Goal: Task Accomplishment & Management: Manage account settings

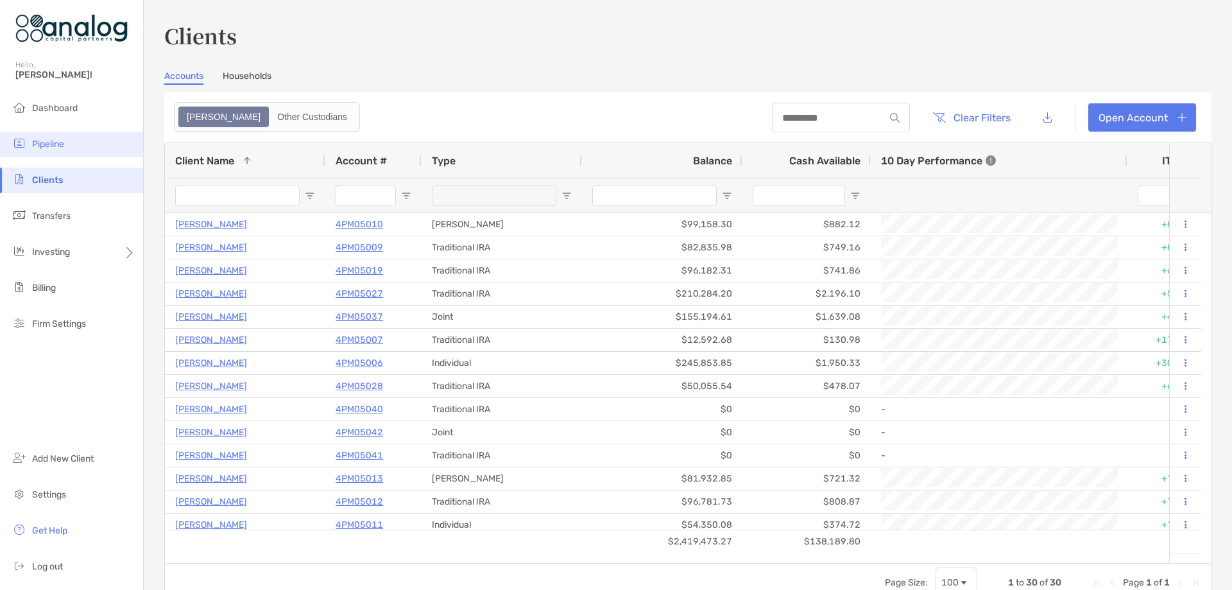
click at [47, 141] on span "Pipeline" at bounding box center [48, 144] width 32 height 11
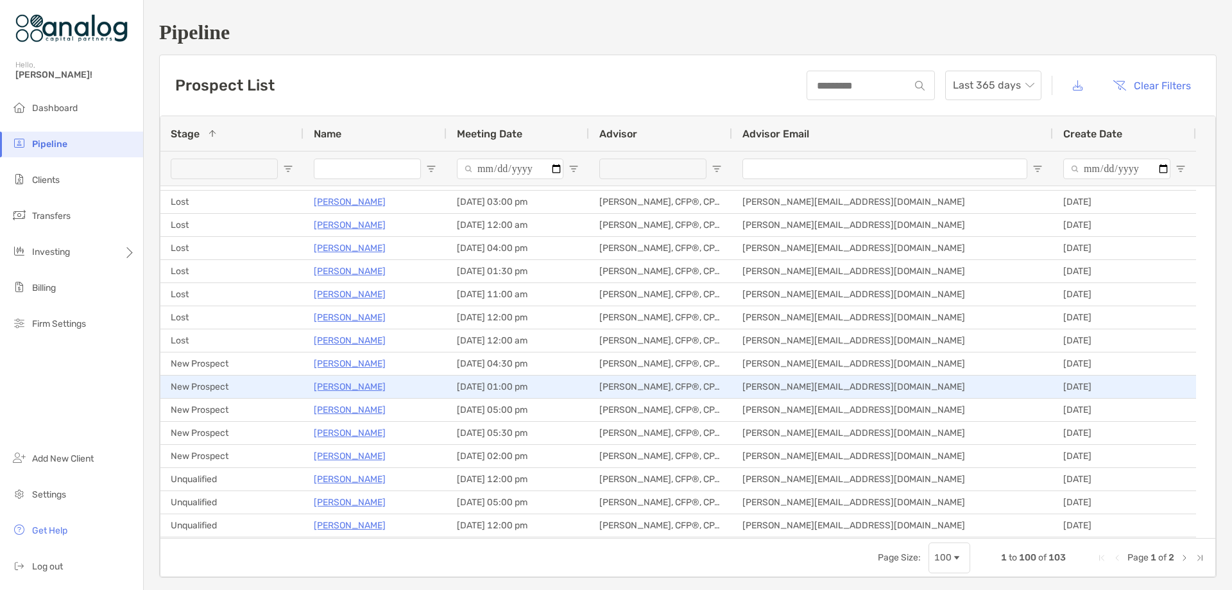
scroll to position [963, 0]
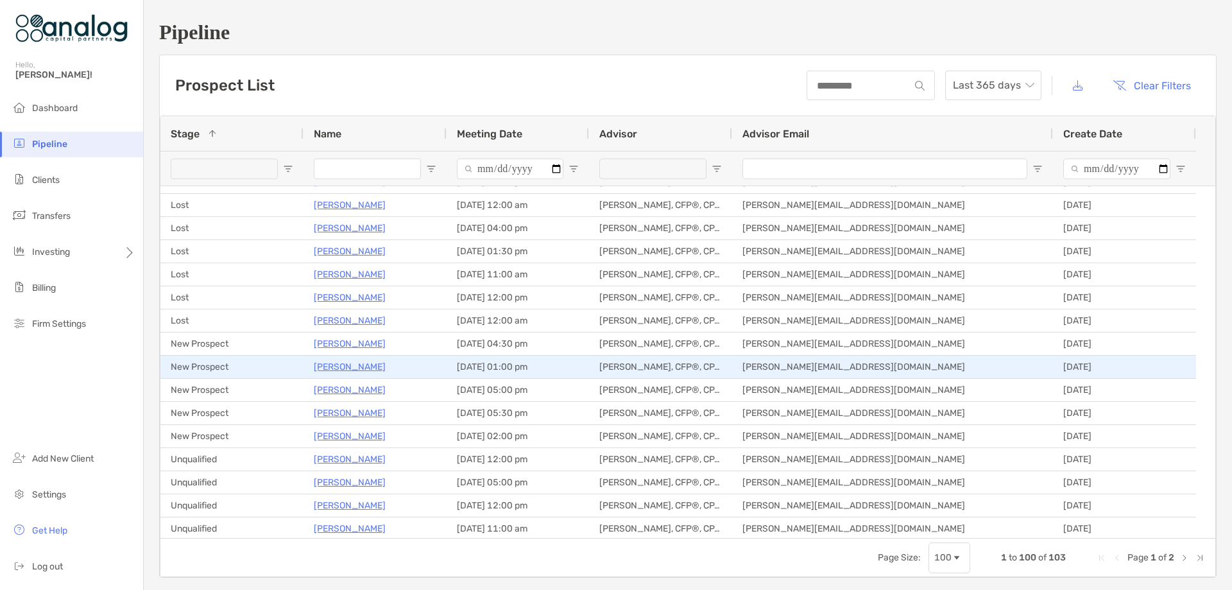
click at [359, 366] on p "[PERSON_NAME]" at bounding box center [350, 367] width 72 height 16
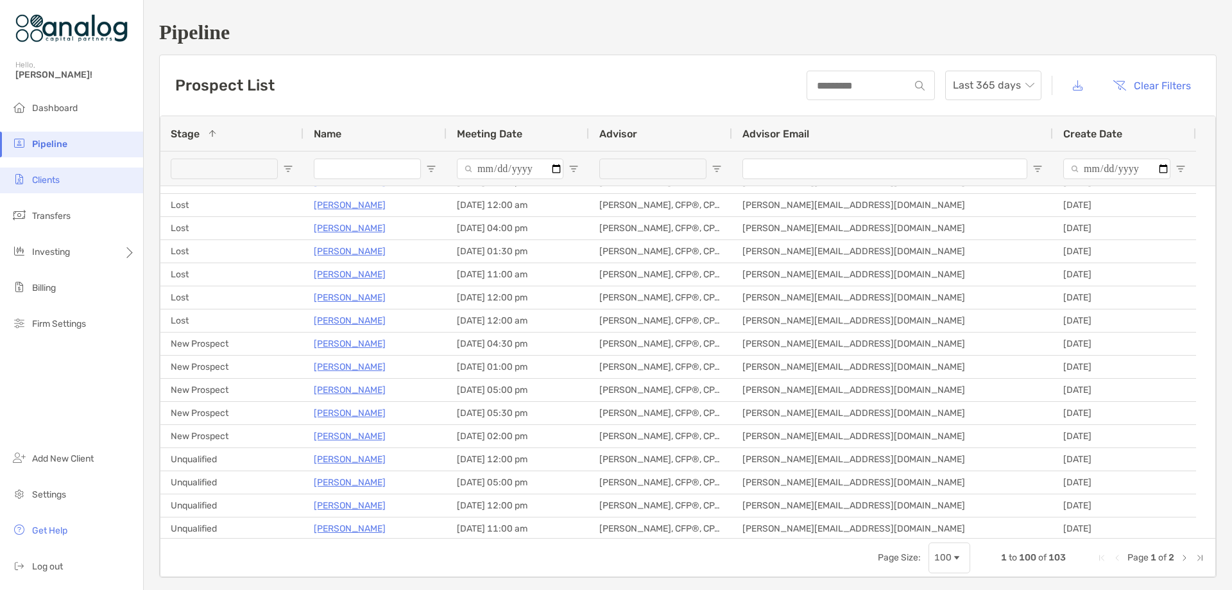
click at [44, 175] on span "Clients" at bounding box center [46, 180] width 28 height 11
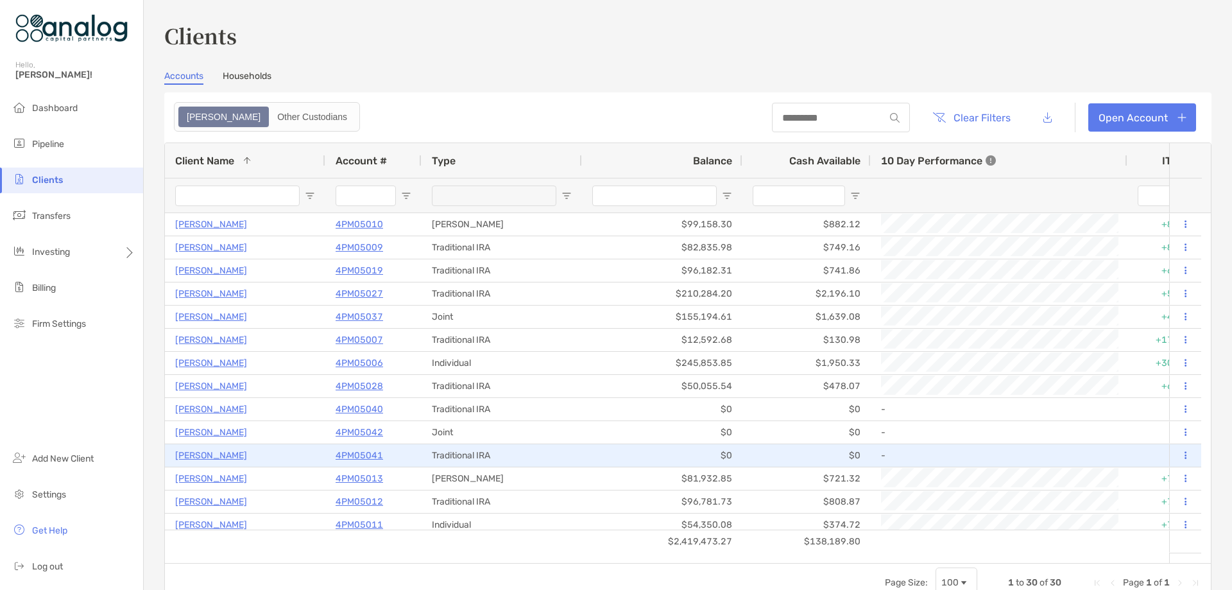
click at [349, 453] on p "4PM05041" at bounding box center [359, 455] width 47 height 16
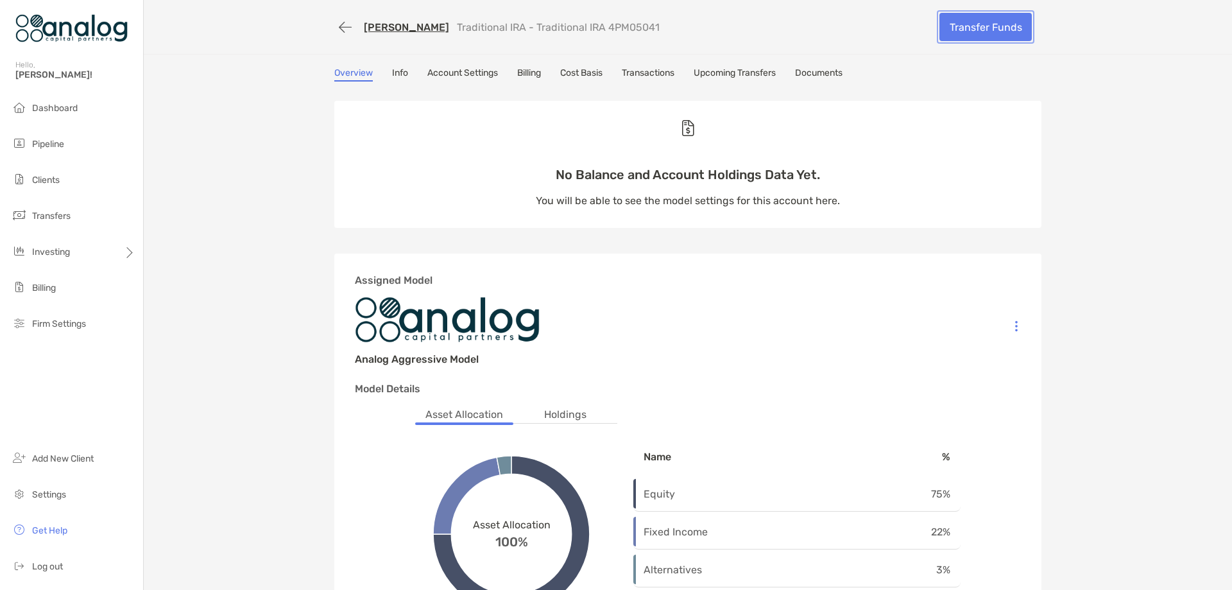
click at [975, 29] on link "Transfer Funds" at bounding box center [986, 27] width 92 height 28
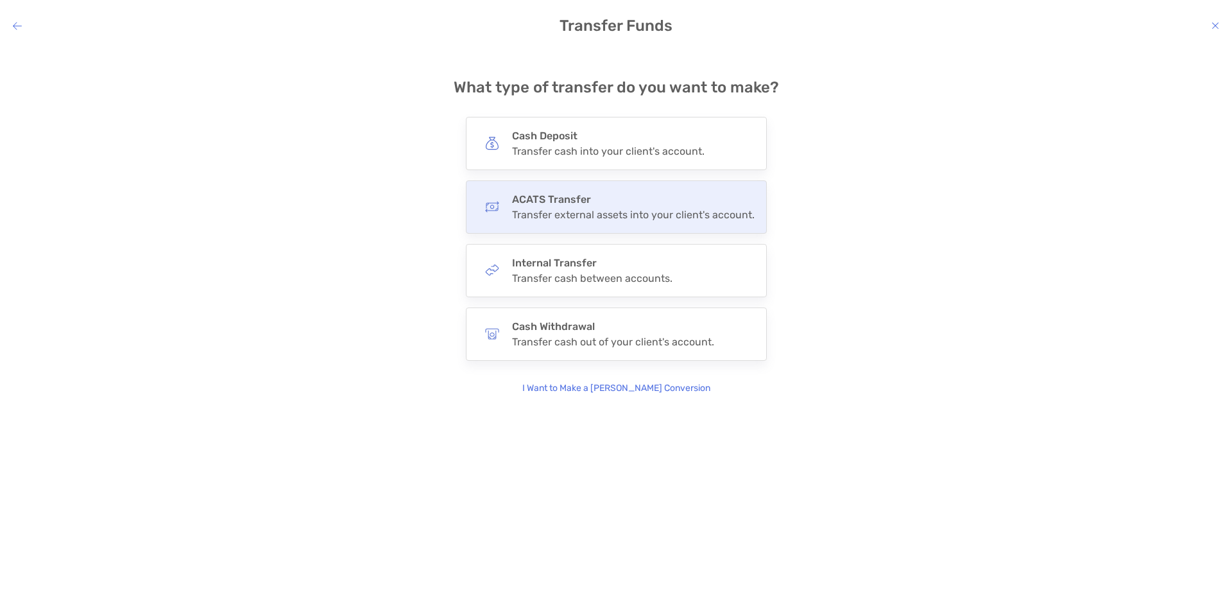
click at [633, 194] on h4 "ACATS Transfer" at bounding box center [633, 199] width 243 height 12
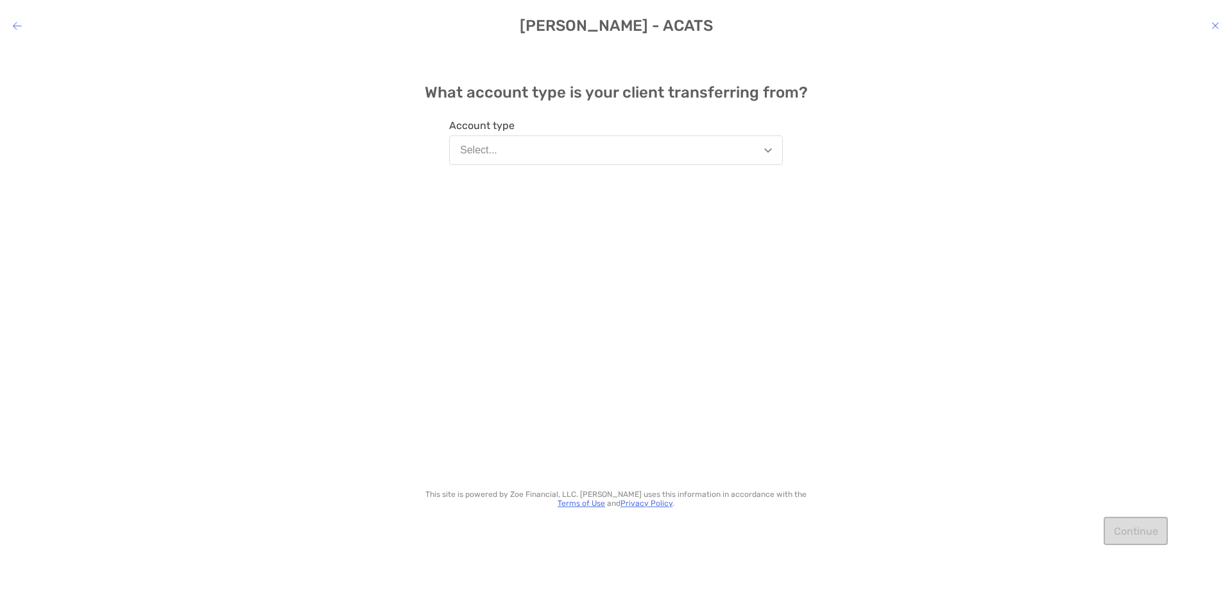
click at [626, 153] on button "Select..." at bounding box center [616, 150] width 334 height 30
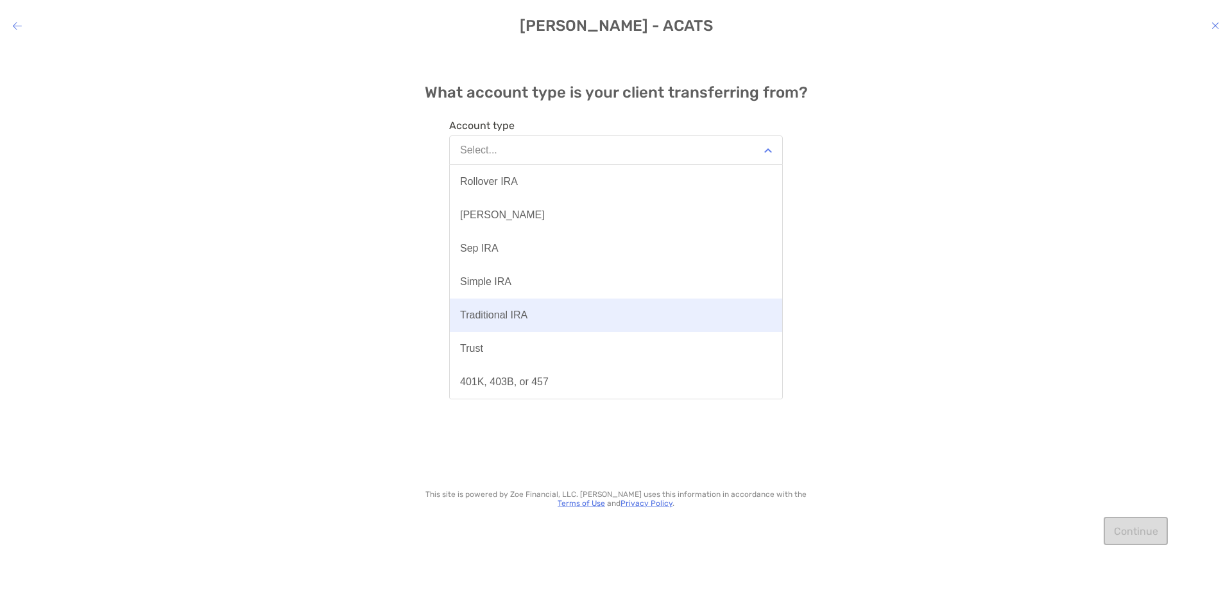
click at [567, 313] on button "Traditional IRA" at bounding box center [616, 314] width 332 height 33
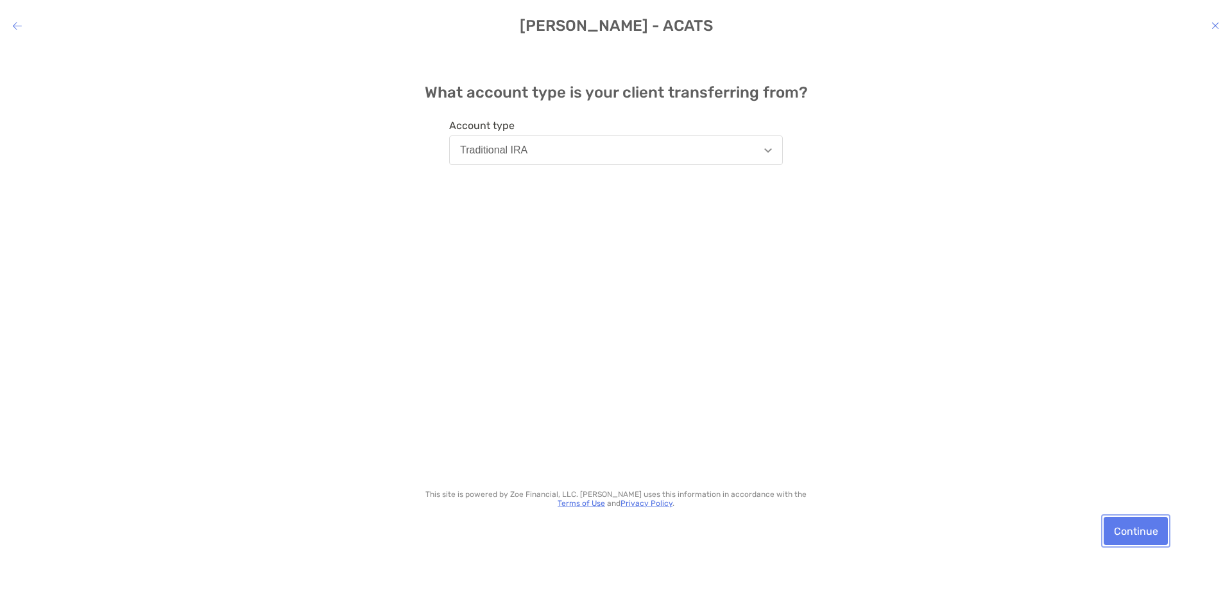
click at [1125, 530] on button "Continue" at bounding box center [1136, 531] width 64 height 28
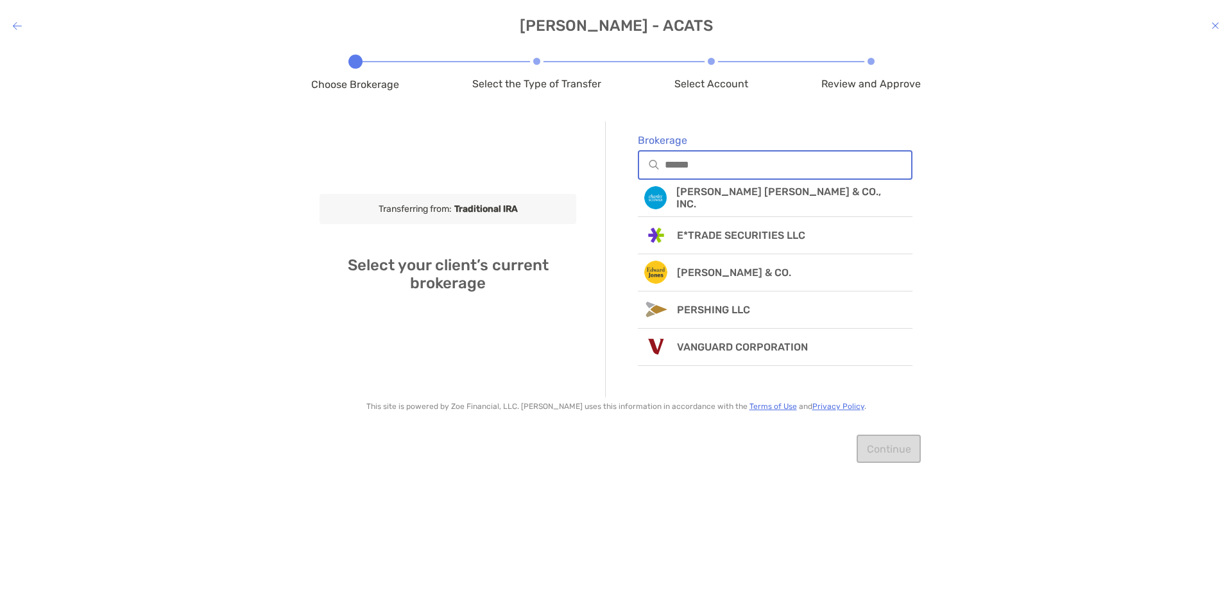
click at [703, 163] on input "Brokerage" at bounding box center [788, 164] width 246 height 11
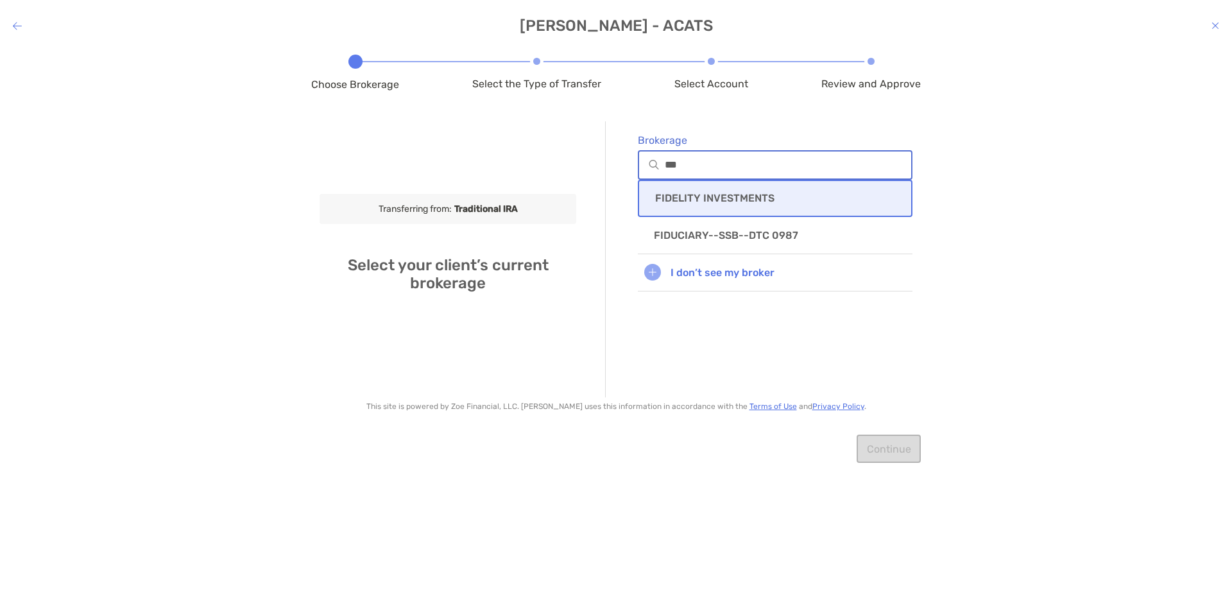
type input "***"
click at [711, 182] on div "FIDELITY INVESTMENTS" at bounding box center [775, 198] width 275 height 37
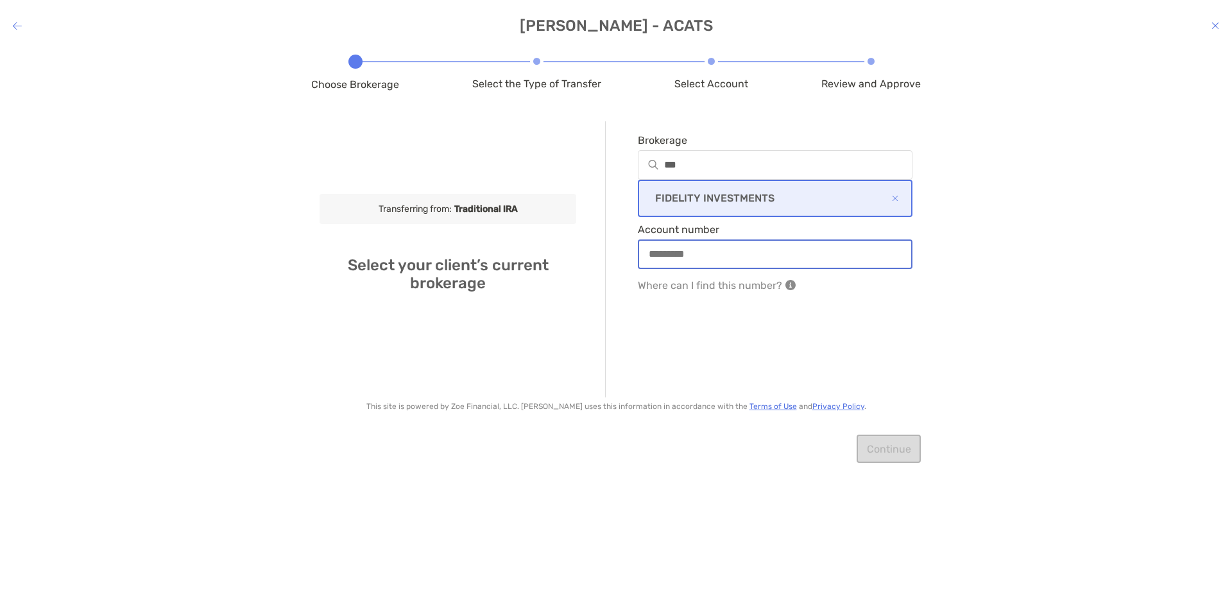
click at [718, 253] on input "Account number" at bounding box center [775, 253] width 272 height 11
click at [712, 257] on input "Account number" at bounding box center [775, 253] width 272 height 11
type input "**********"
click at [871, 439] on button "Continue" at bounding box center [889, 449] width 64 height 28
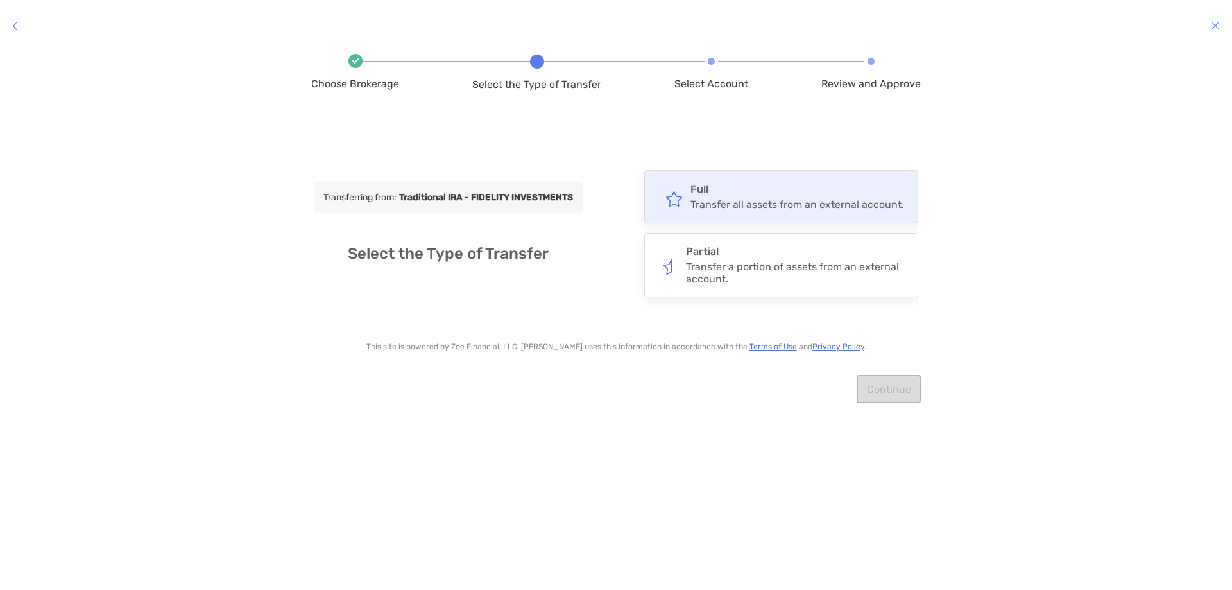
click at [763, 191] on h4 "Full" at bounding box center [798, 189] width 214 height 12
click at [0, 0] on input "****" at bounding box center [0, 0] width 0 height 0
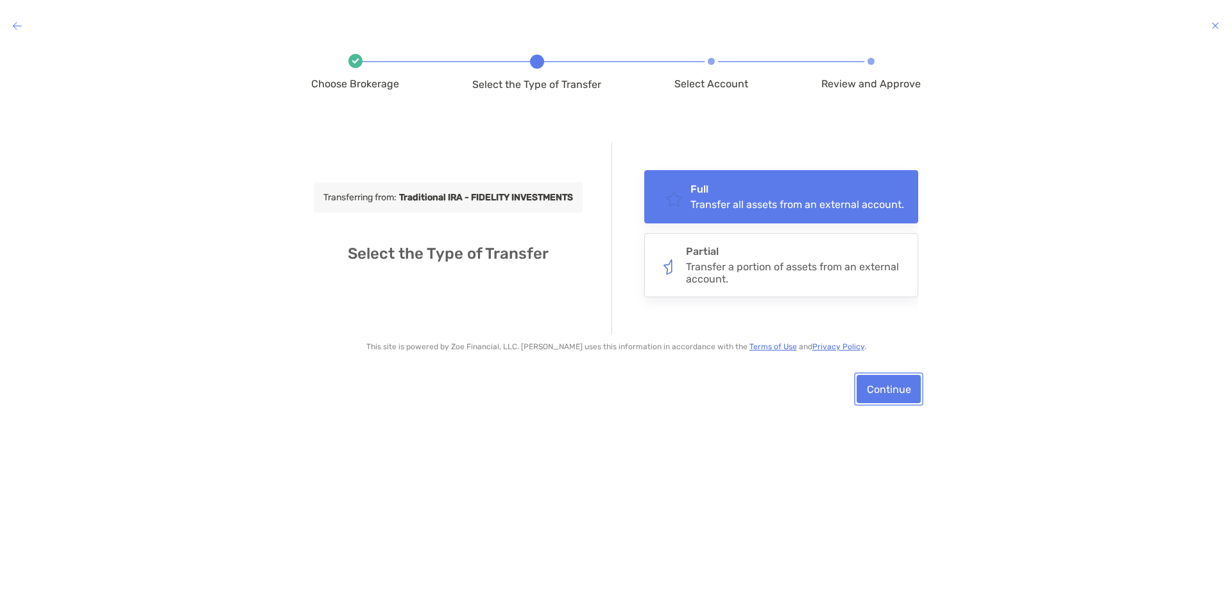
click at [888, 398] on button "Continue" at bounding box center [889, 389] width 64 height 28
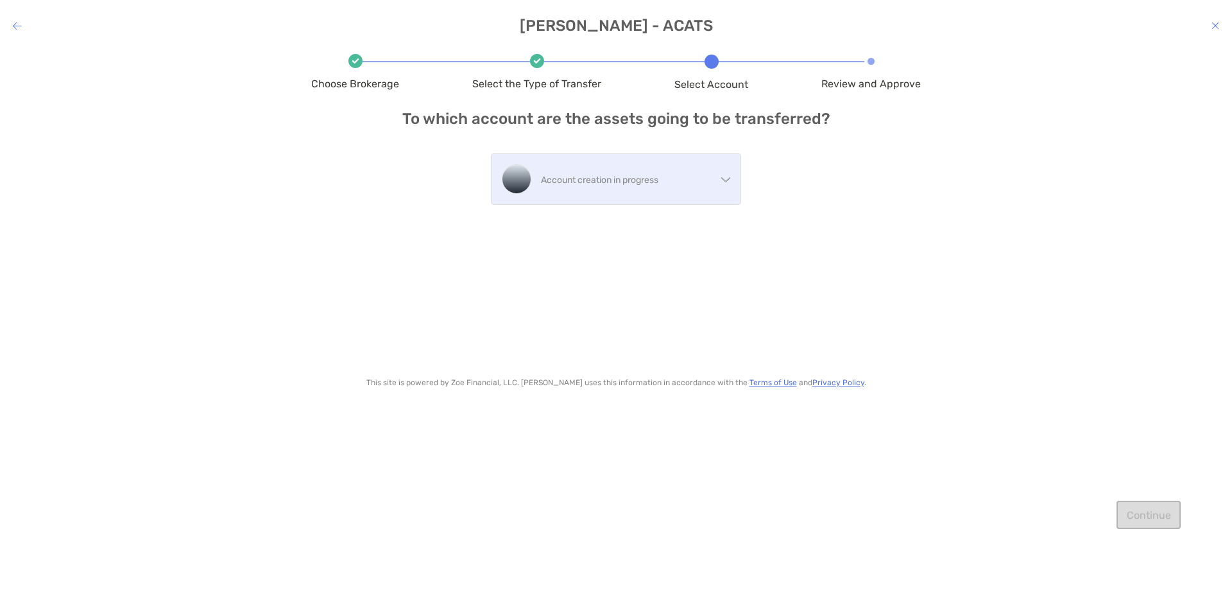
click at [711, 187] on p "Account creation in progress" at bounding box center [628, 180] width 175 height 16
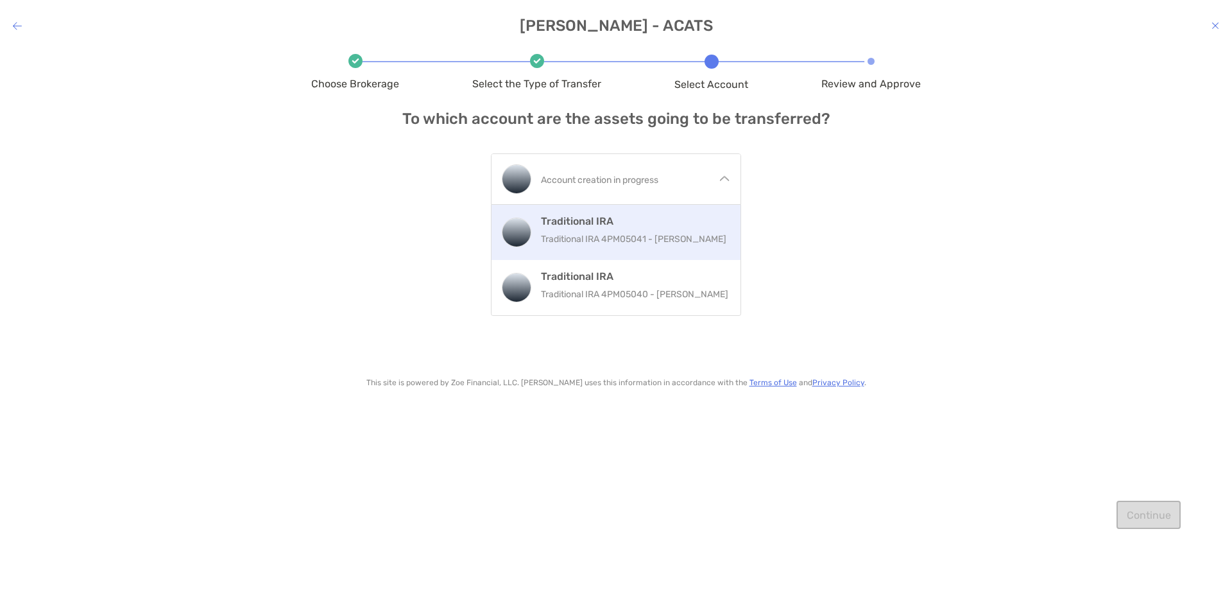
click at [696, 218] on h4 "Traditional IRA" at bounding box center [635, 221] width 189 height 12
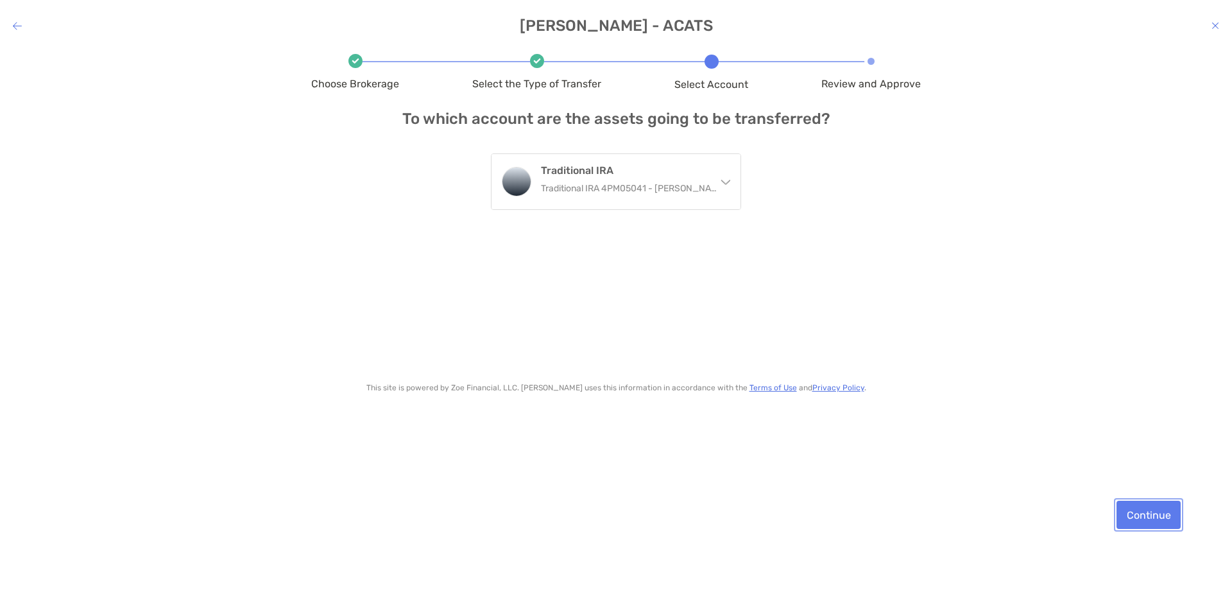
click at [1136, 513] on button "Continue" at bounding box center [1149, 515] width 64 height 28
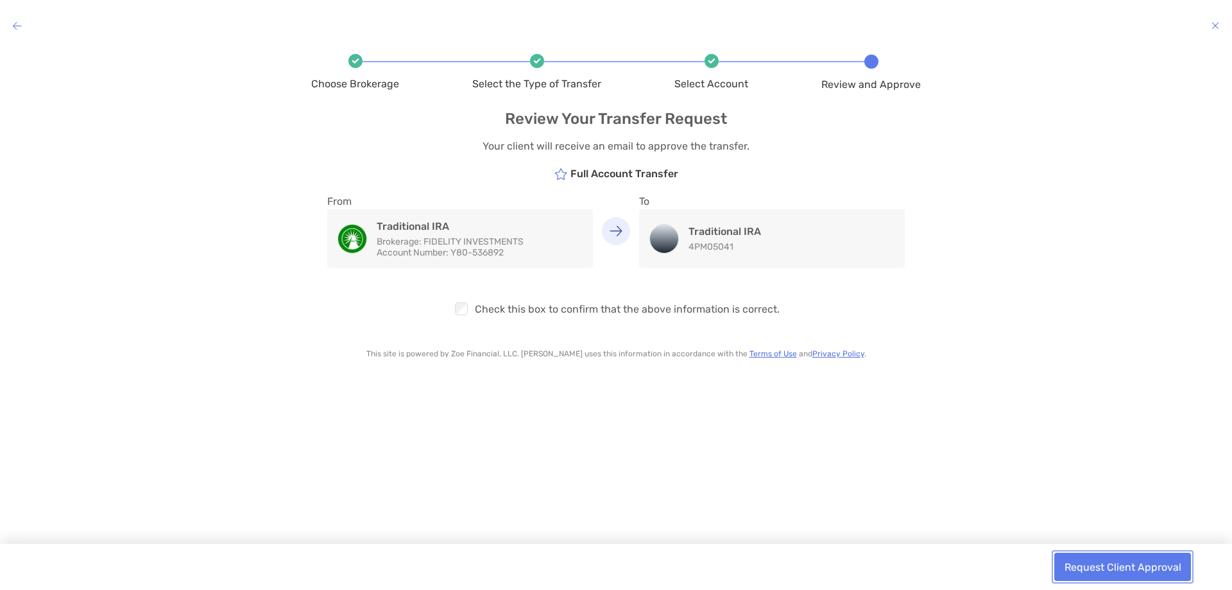
click at [1135, 562] on button "Request Client Approval" at bounding box center [1123, 567] width 137 height 28
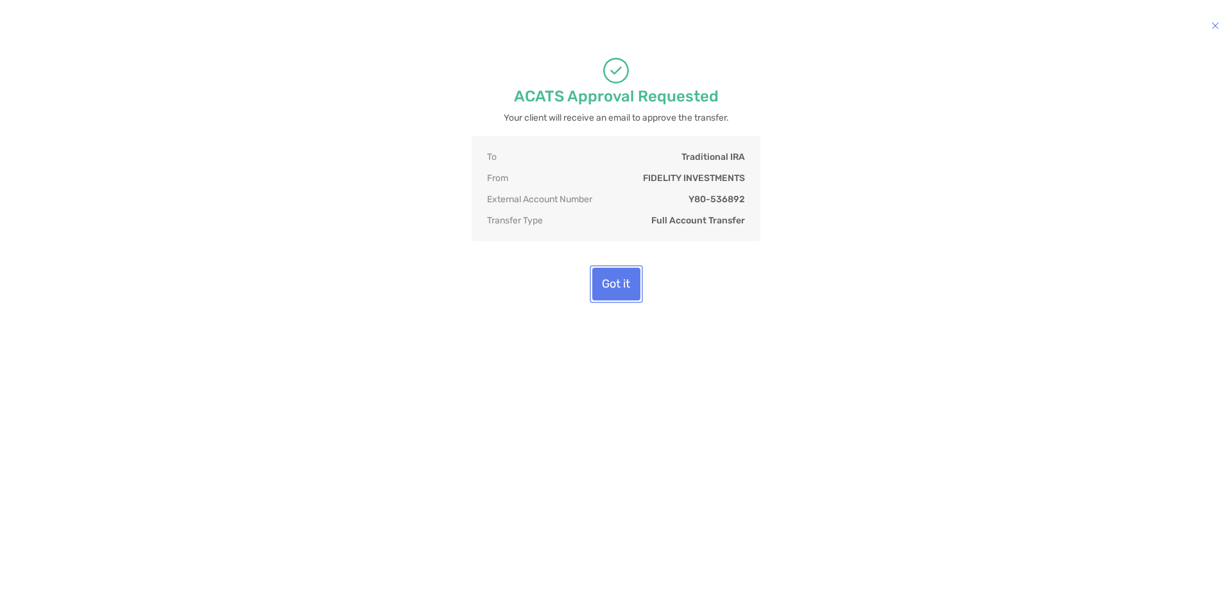
click at [600, 280] on button "Got it" at bounding box center [616, 284] width 48 height 33
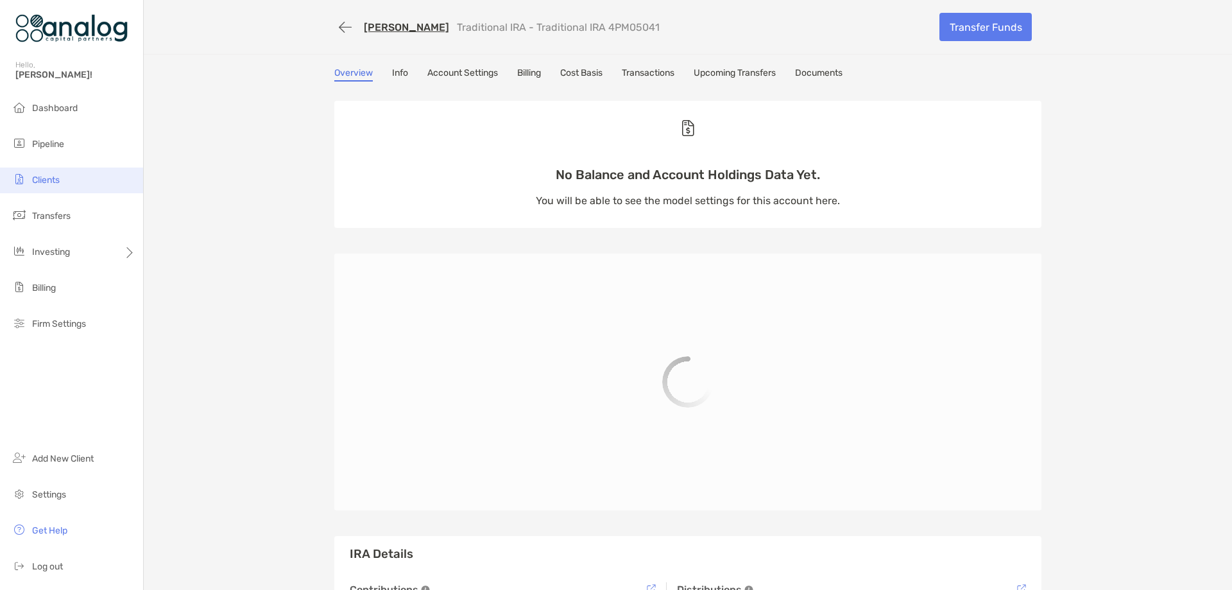
click at [54, 173] on li "Clients" at bounding box center [71, 181] width 143 height 26
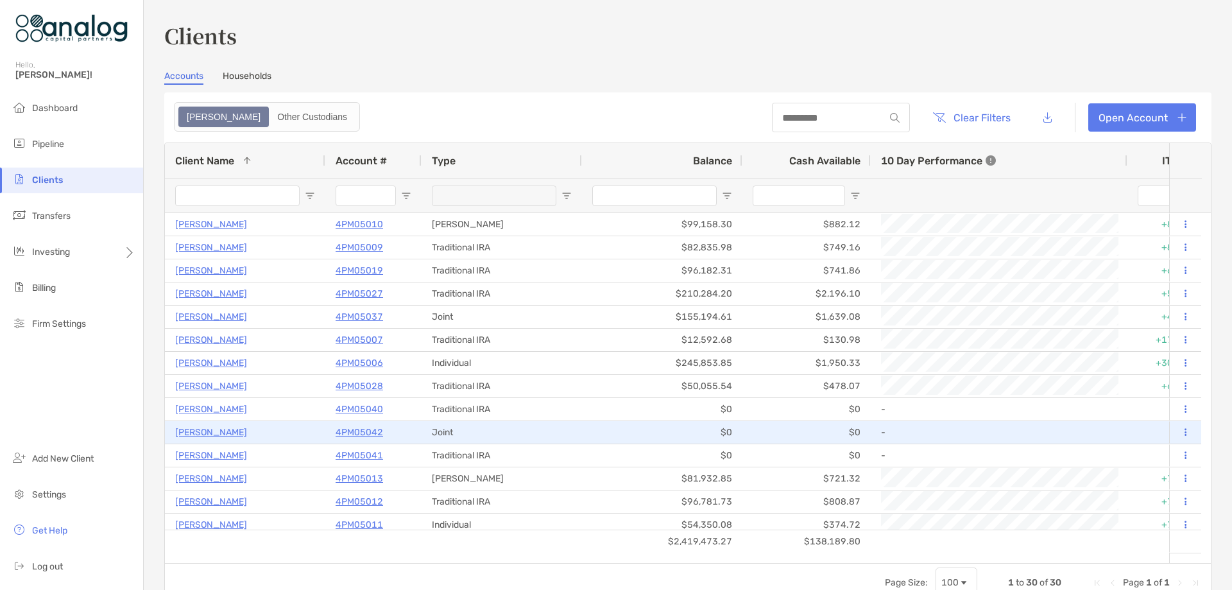
click at [358, 432] on p "4PM05042" at bounding box center [359, 432] width 47 height 16
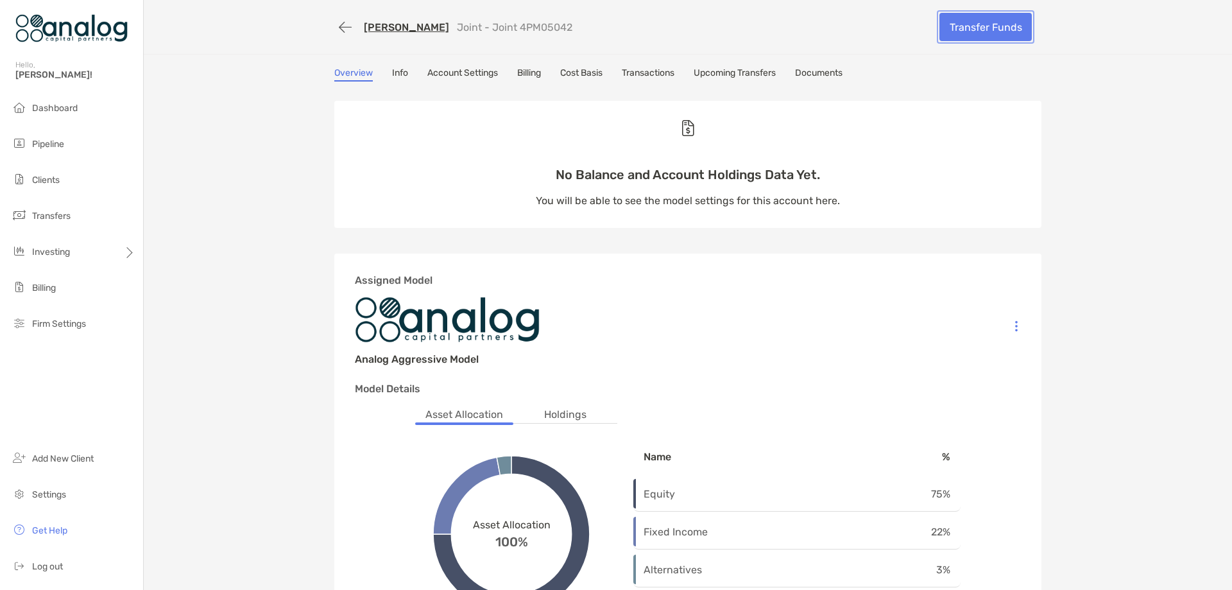
click at [976, 33] on link "Transfer Funds" at bounding box center [986, 27] width 92 height 28
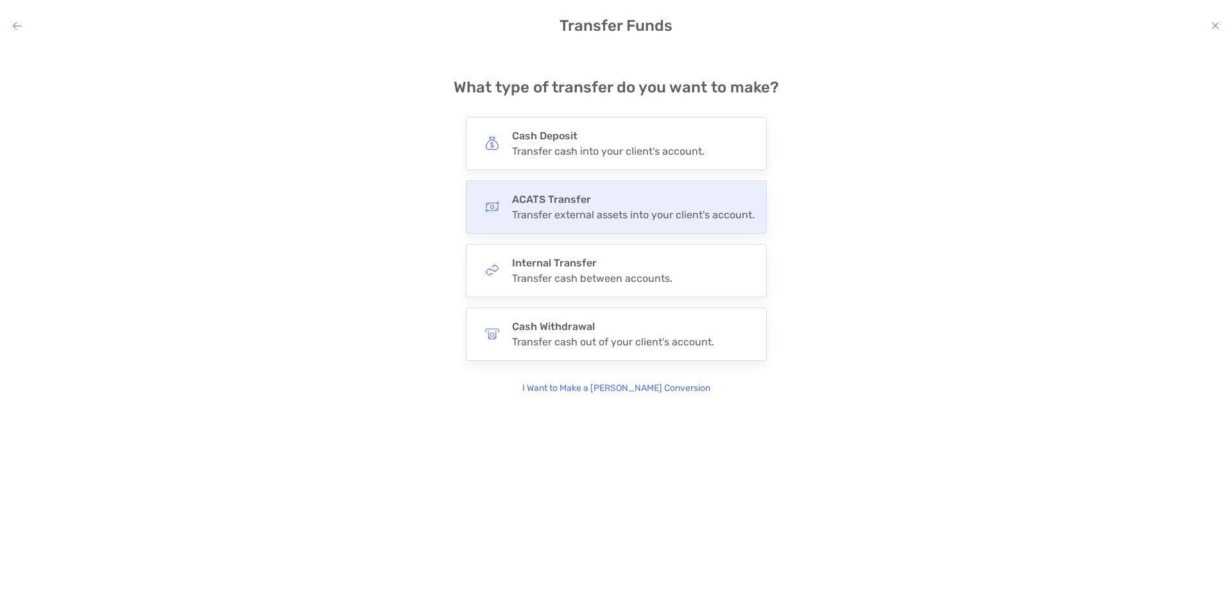
click at [619, 191] on div "ACATS Transfer Transfer external assets into your client's account." at bounding box center [616, 206] width 301 height 53
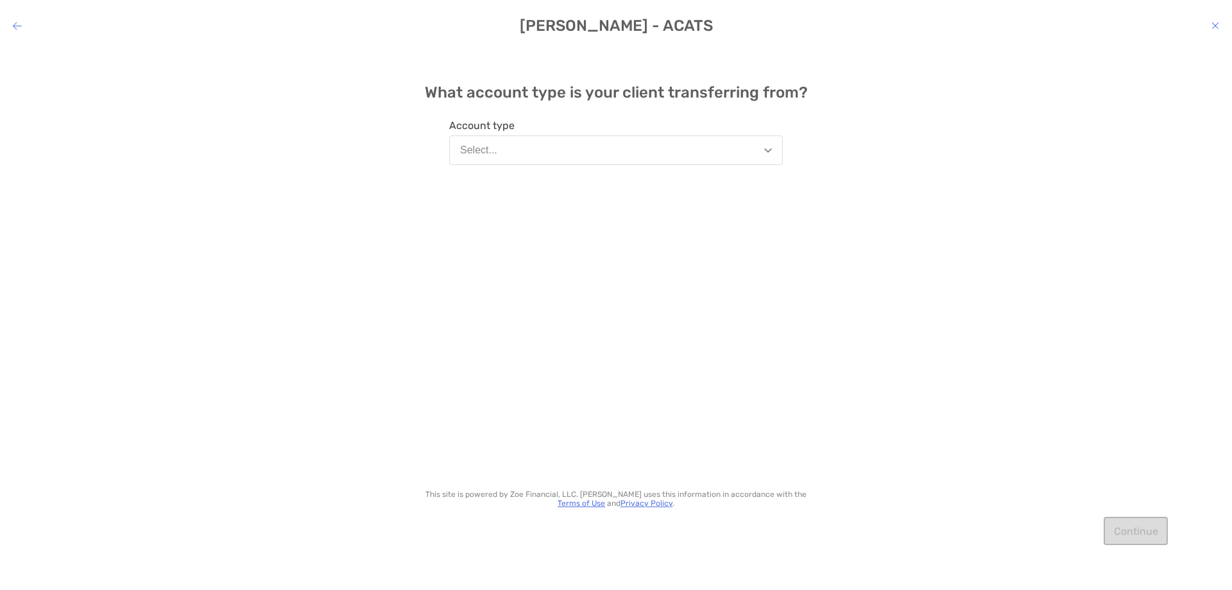
click at [673, 162] on button "Select..." at bounding box center [616, 150] width 334 height 30
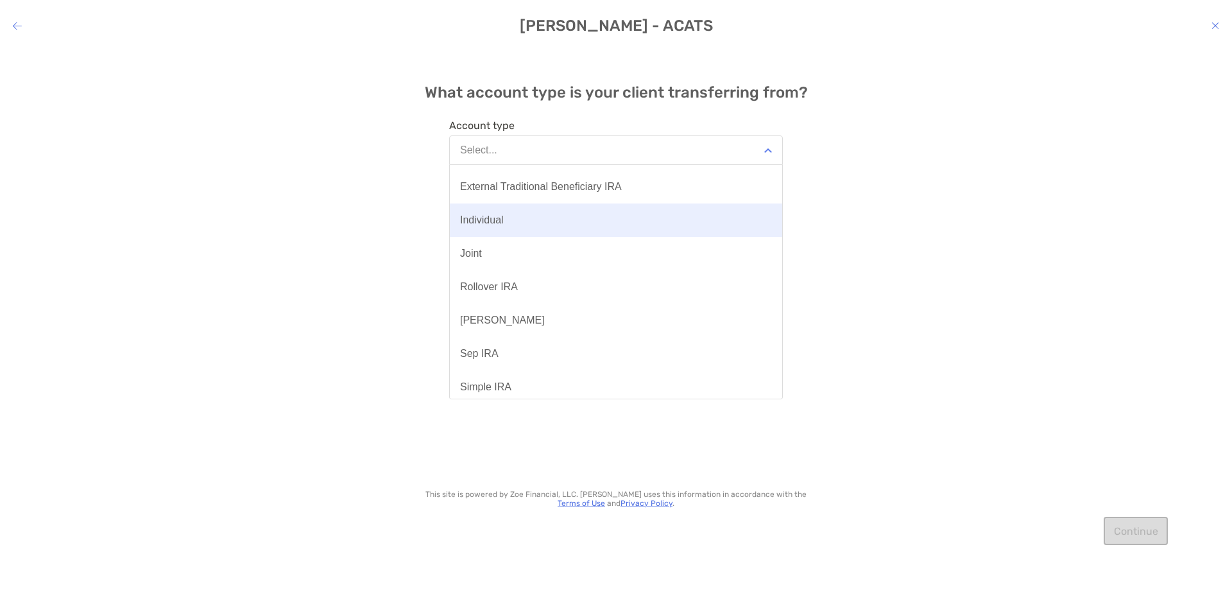
click at [593, 217] on button "Individual" at bounding box center [616, 219] width 332 height 33
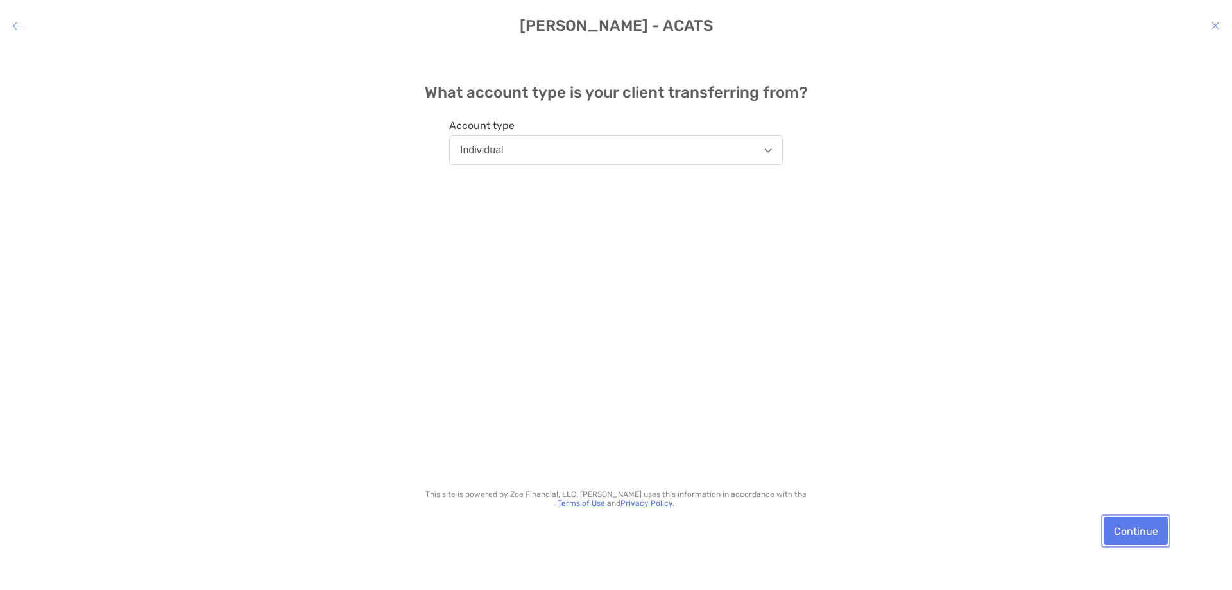
click at [1121, 524] on button "Continue" at bounding box center [1136, 531] width 64 height 28
click at [1148, 530] on button "Continue" at bounding box center [1136, 531] width 64 height 28
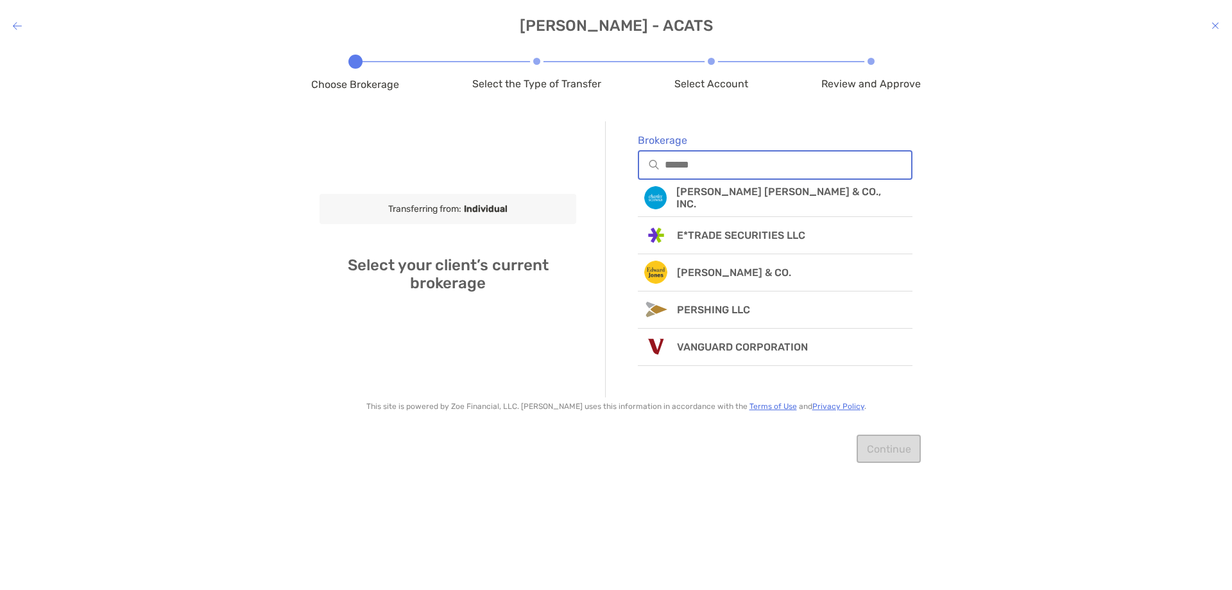
click at [732, 168] on input "Brokerage" at bounding box center [788, 164] width 246 height 11
click at [731, 169] on input "Brokerage" at bounding box center [788, 164] width 246 height 11
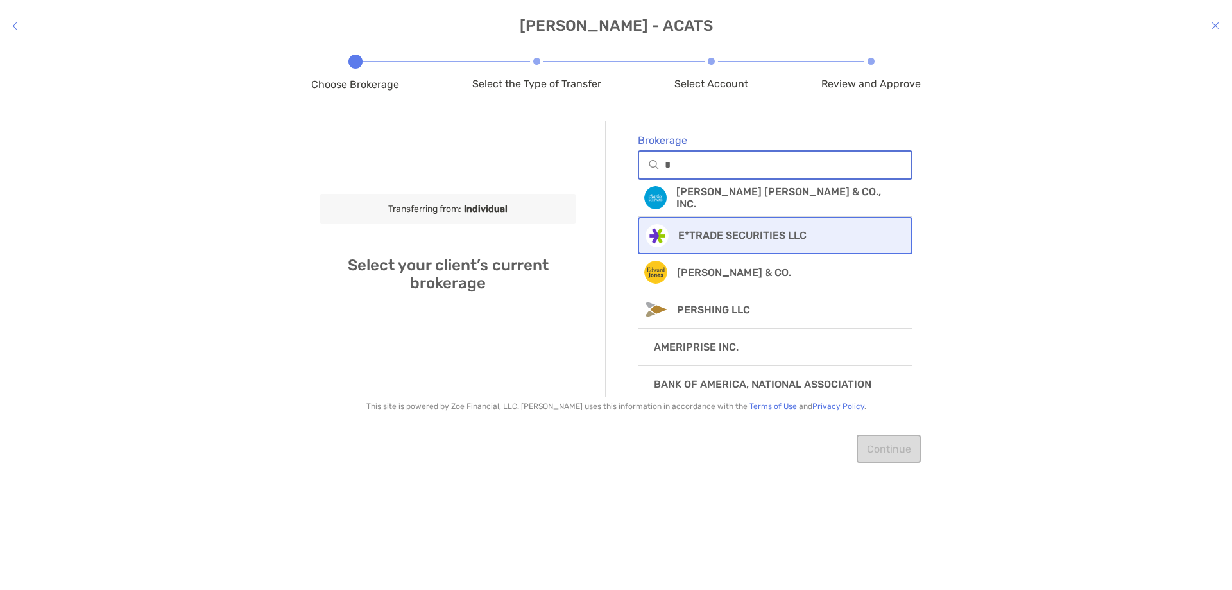
type input "*"
click at [736, 224] on div "E*TRADE SECURITIES LLC" at bounding box center [775, 235] width 275 height 37
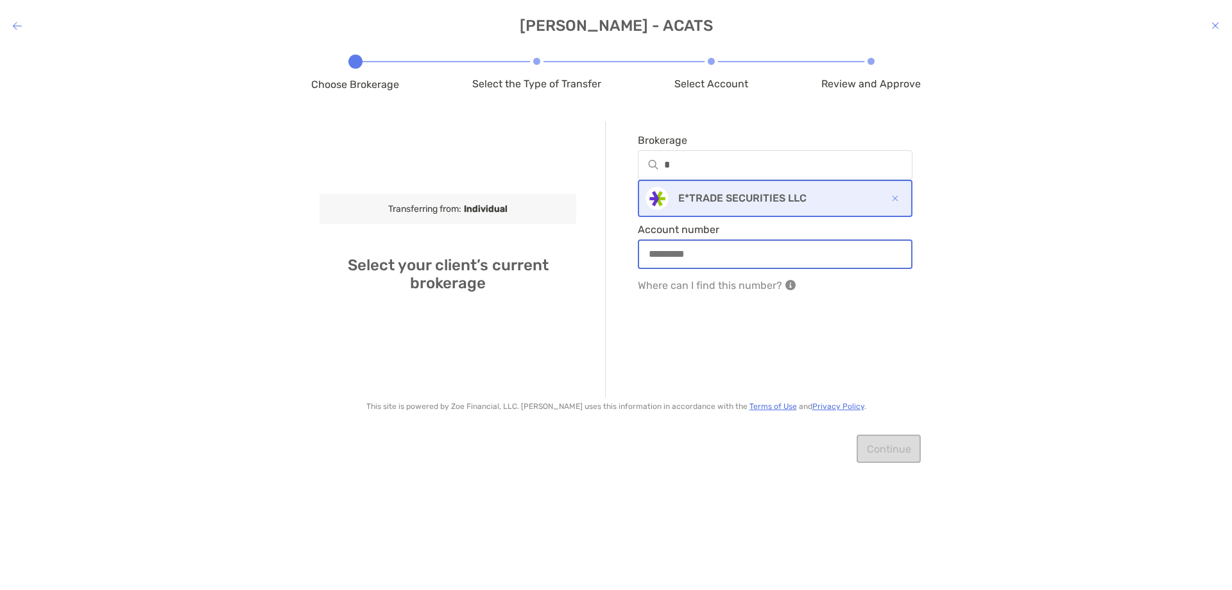
click at [736, 252] on input "Account number" at bounding box center [775, 253] width 272 height 11
type input "*"
type input "**********"
click at [912, 444] on button "Continue" at bounding box center [889, 449] width 64 height 28
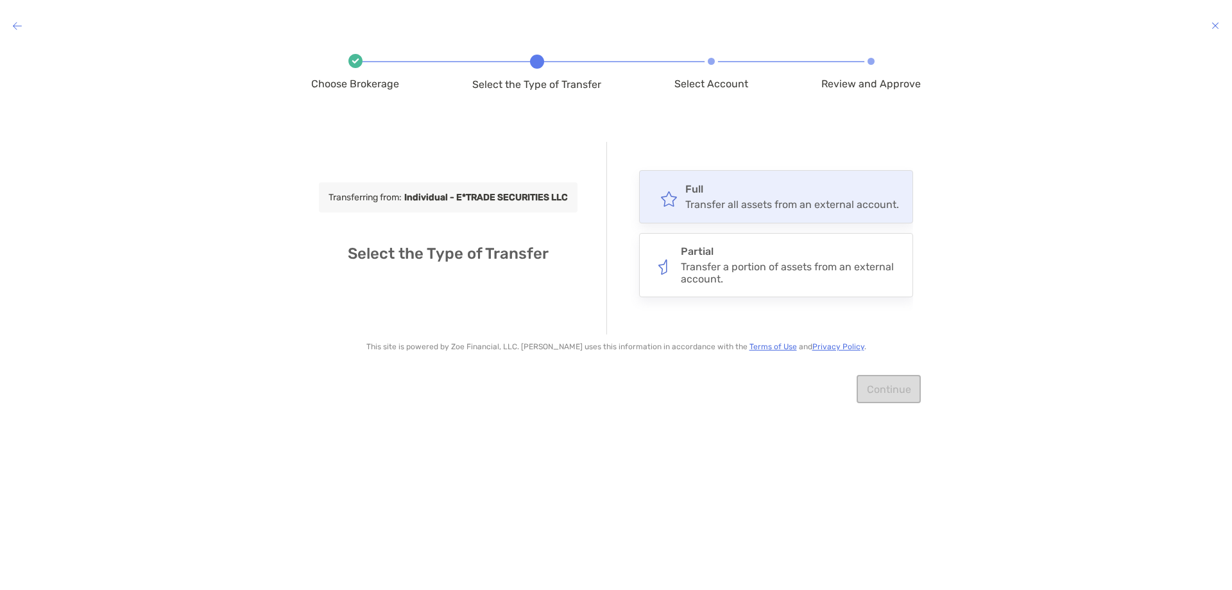
click at [780, 197] on div "Full Transfer all assets from an external account." at bounding box center [792, 197] width 214 height 28
click at [0, 0] on input "****" at bounding box center [0, 0] width 0 height 0
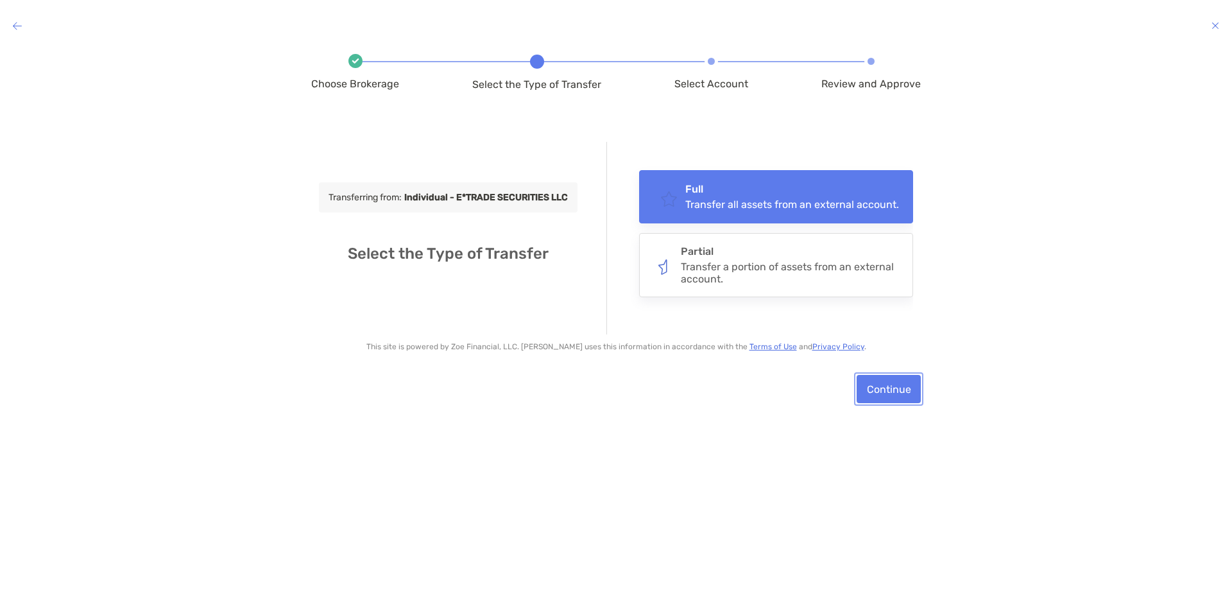
click at [884, 387] on button "Continue" at bounding box center [889, 389] width 64 height 28
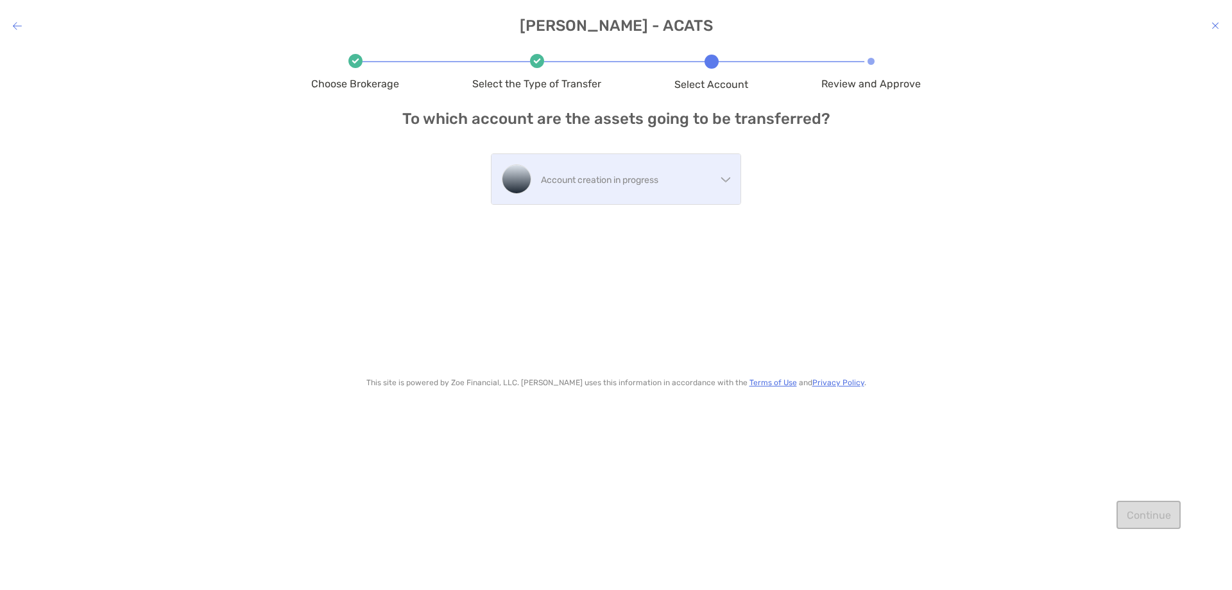
click at [729, 187] on div "Account creation in progress" at bounding box center [616, 179] width 249 height 50
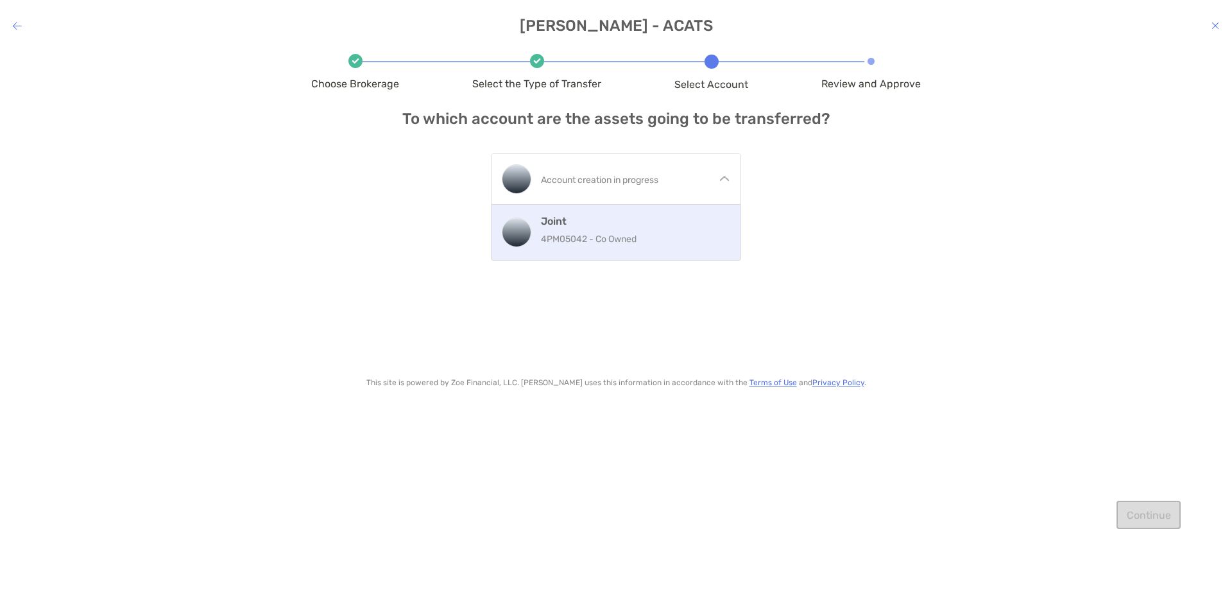
click at [696, 225] on h4 "Joint" at bounding box center [635, 221] width 189 height 12
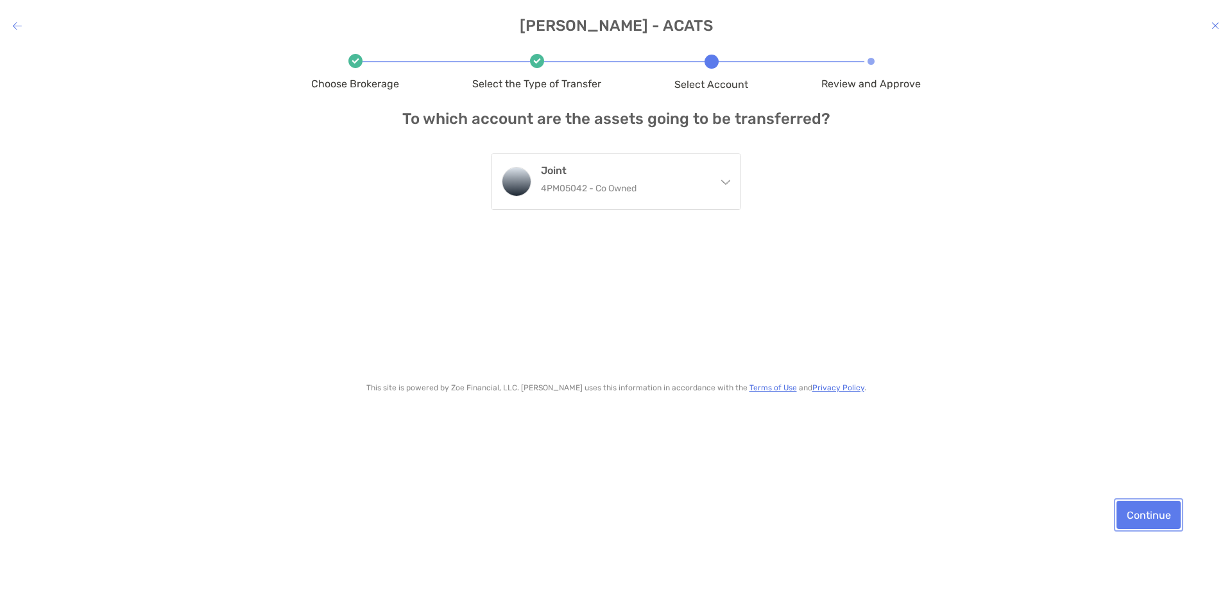
click at [1136, 515] on button "Continue" at bounding box center [1149, 515] width 64 height 28
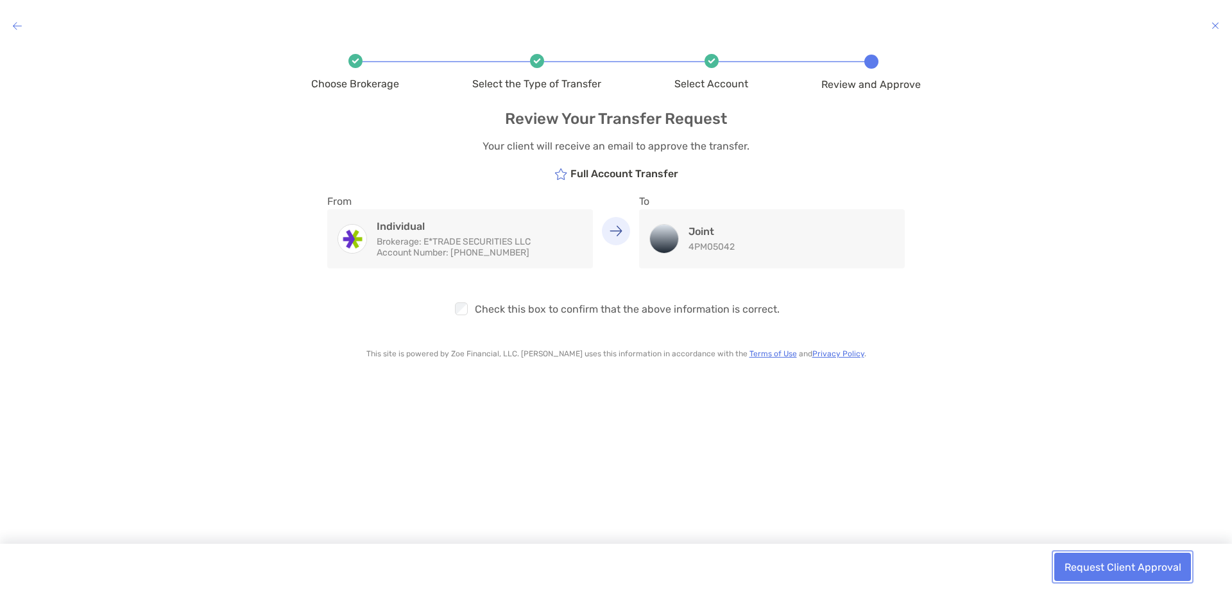
click at [1117, 569] on button "Request Client Approval" at bounding box center [1123, 567] width 137 height 28
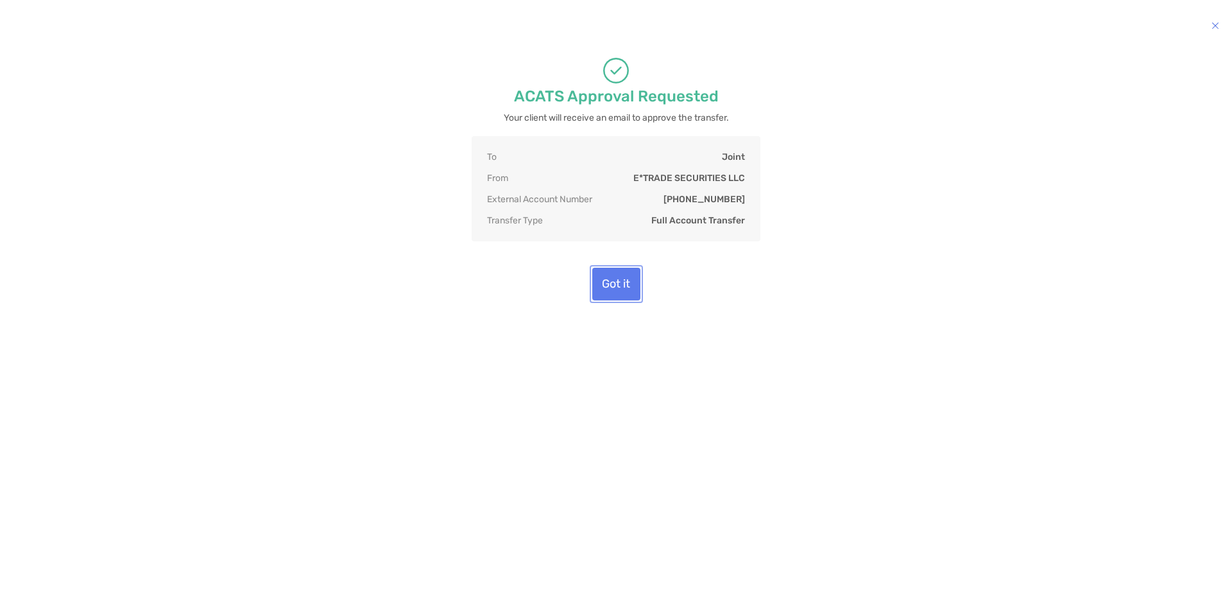
click at [608, 275] on button "Got it" at bounding box center [616, 284] width 48 height 33
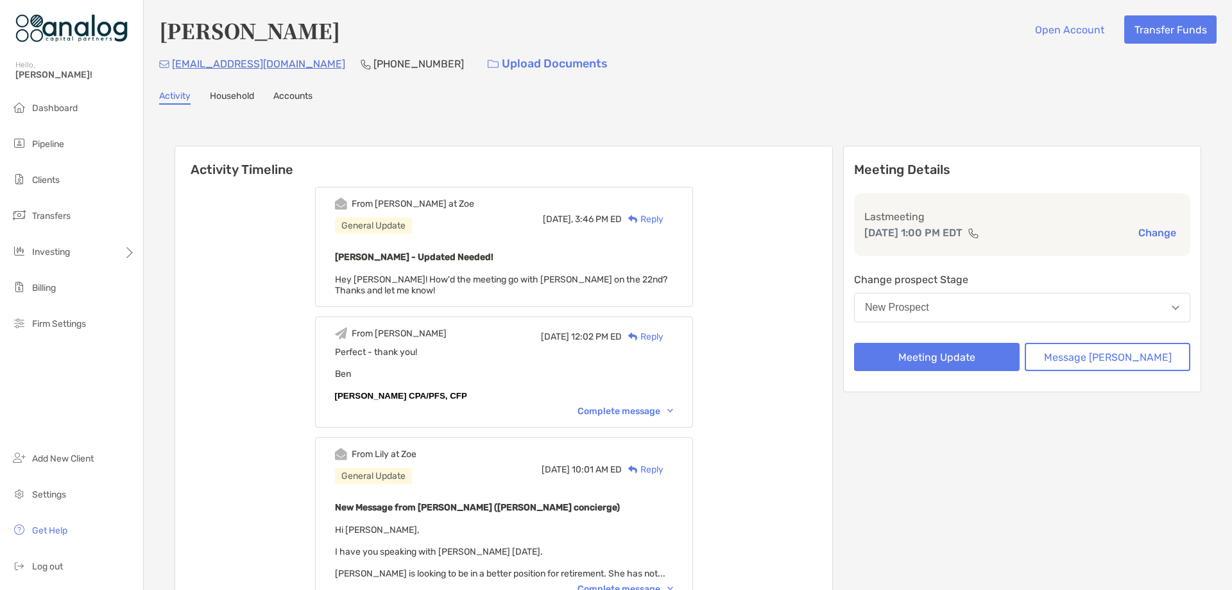
click at [970, 311] on button "New Prospect" at bounding box center [1022, 308] width 336 height 30
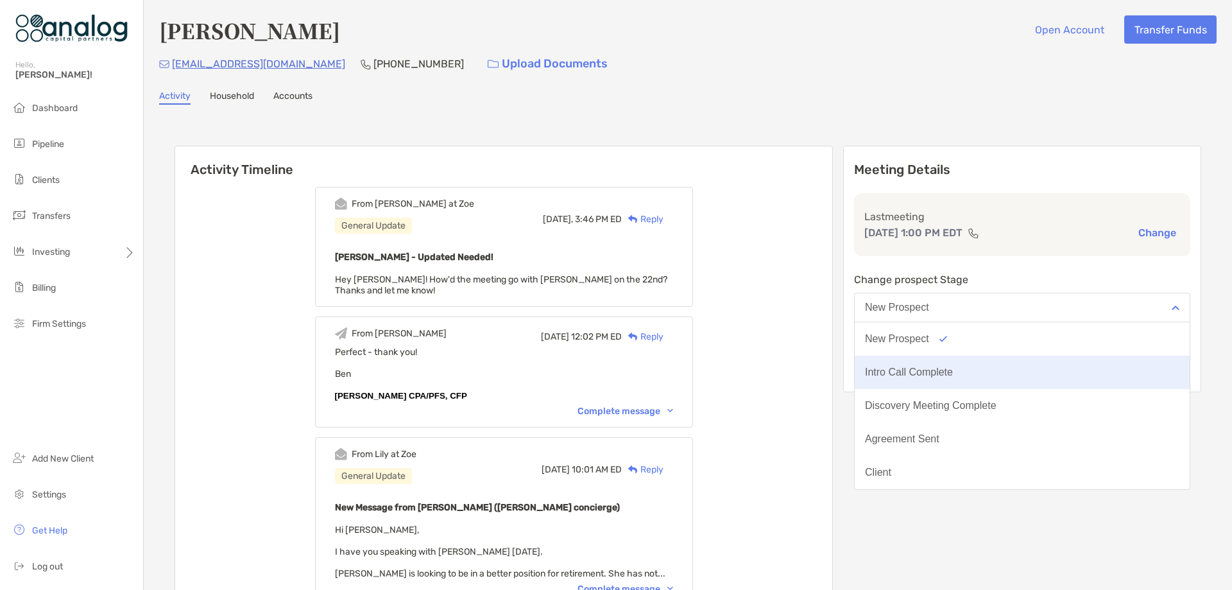
click at [953, 375] on div "Intro Call Complete" at bounding box center [909, 372] width 88 height 12
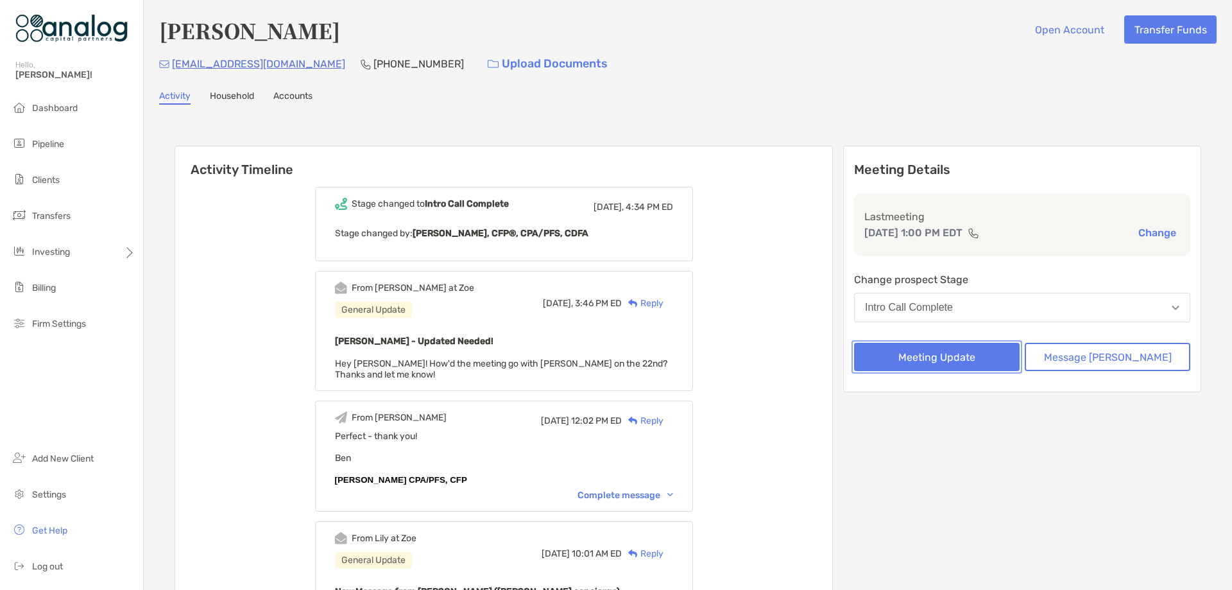
click at [961, 359] on button "Meeting Update" at bounding box center [937, 357] width 166 height 28
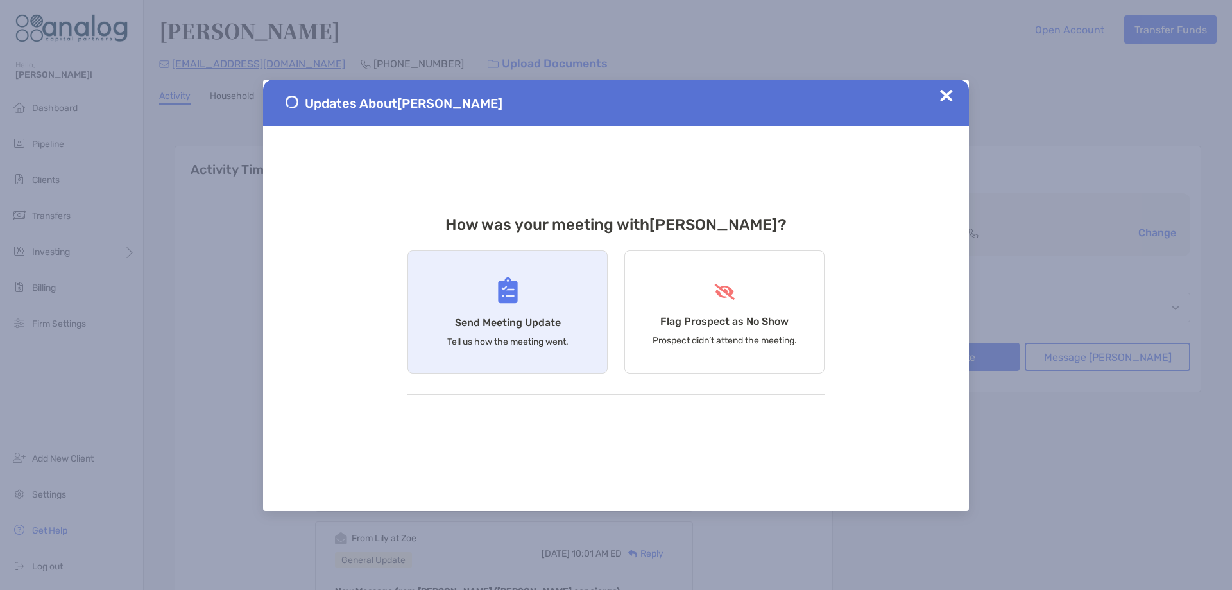
click at [540, 305] on div "Send Meeting Update Tell us how the meeting went." at bounding box center [508, 311] width 200 height 123
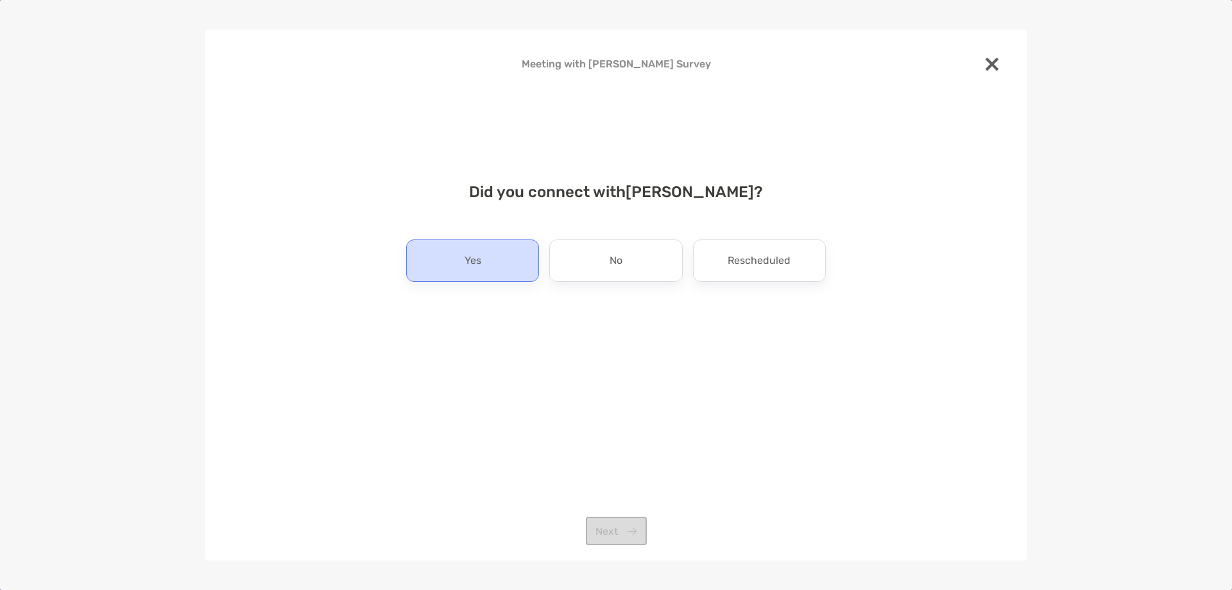
click at [519, 266] on div "Yes" at bounding box center [472, 260] width 133 height 42
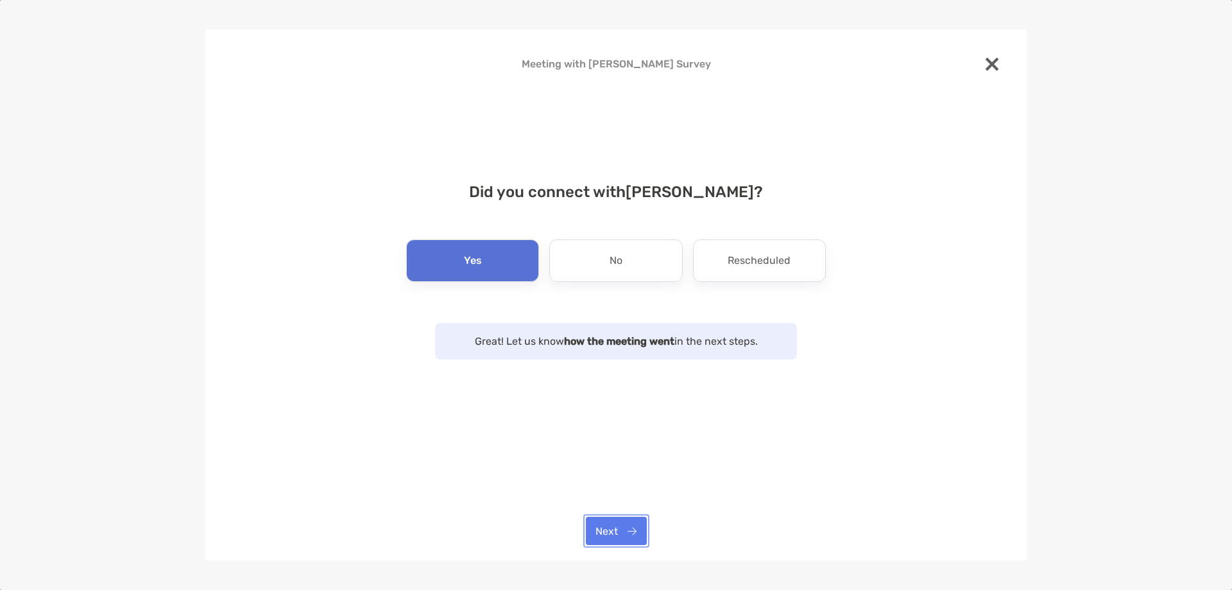
click at [611, 520] on button "Next" at bounding box center [616, 531] width 61 height 28
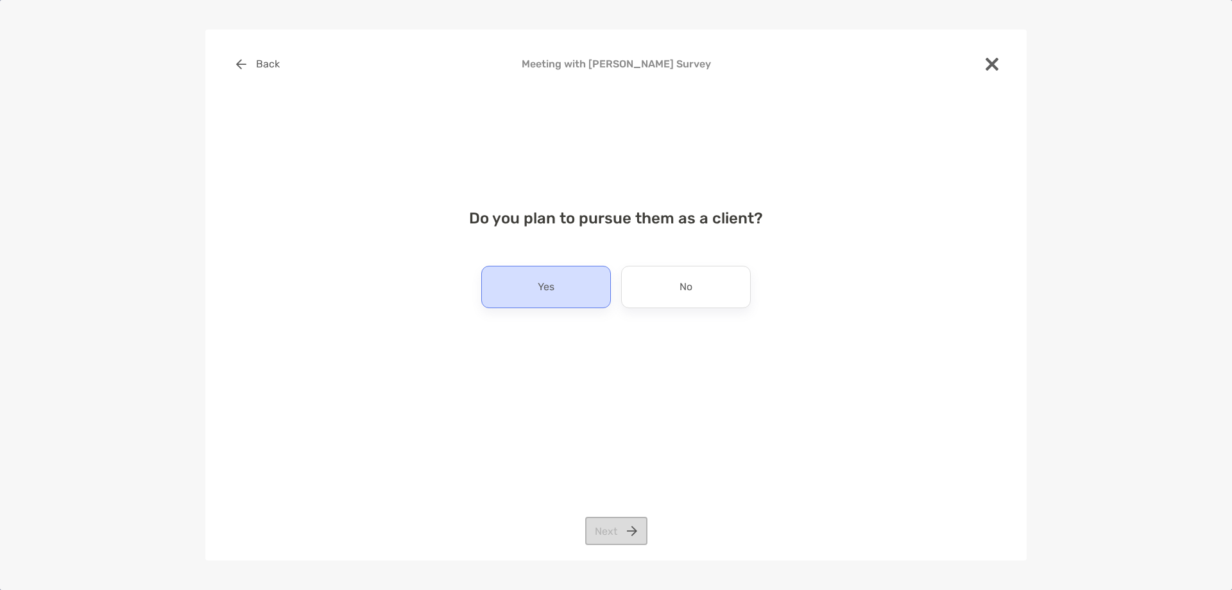
click at [594, 276] on div "Yes" at bounding box center [546, 287] width 130 height 42
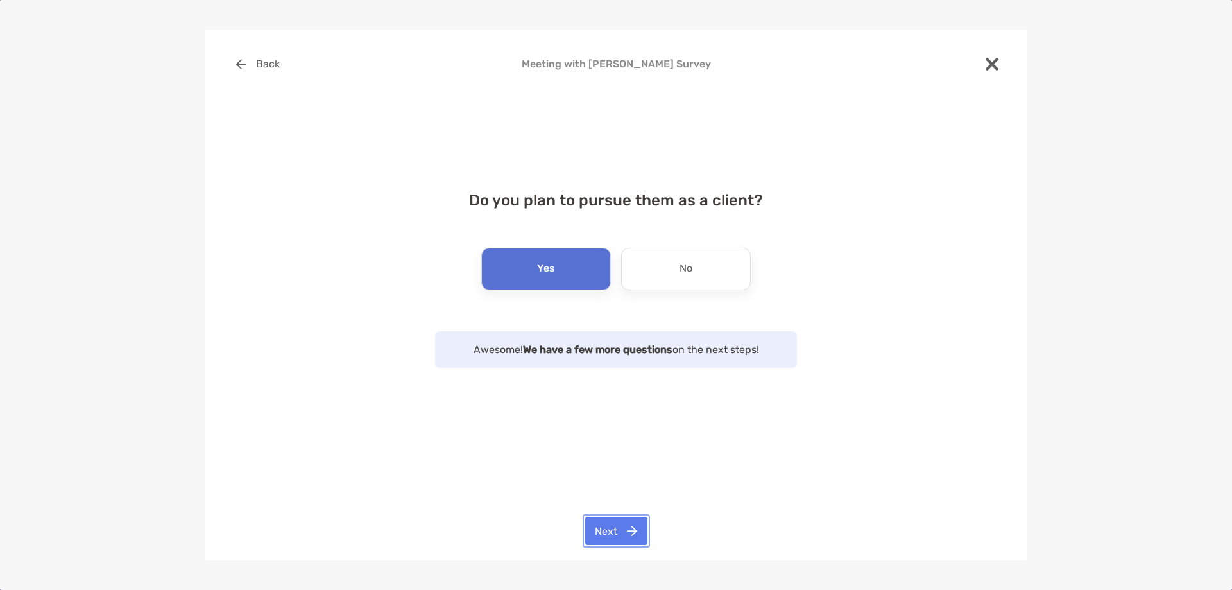
click at [609, 526] on button "Next" at bounding box center [616, 531] width 62 height 28
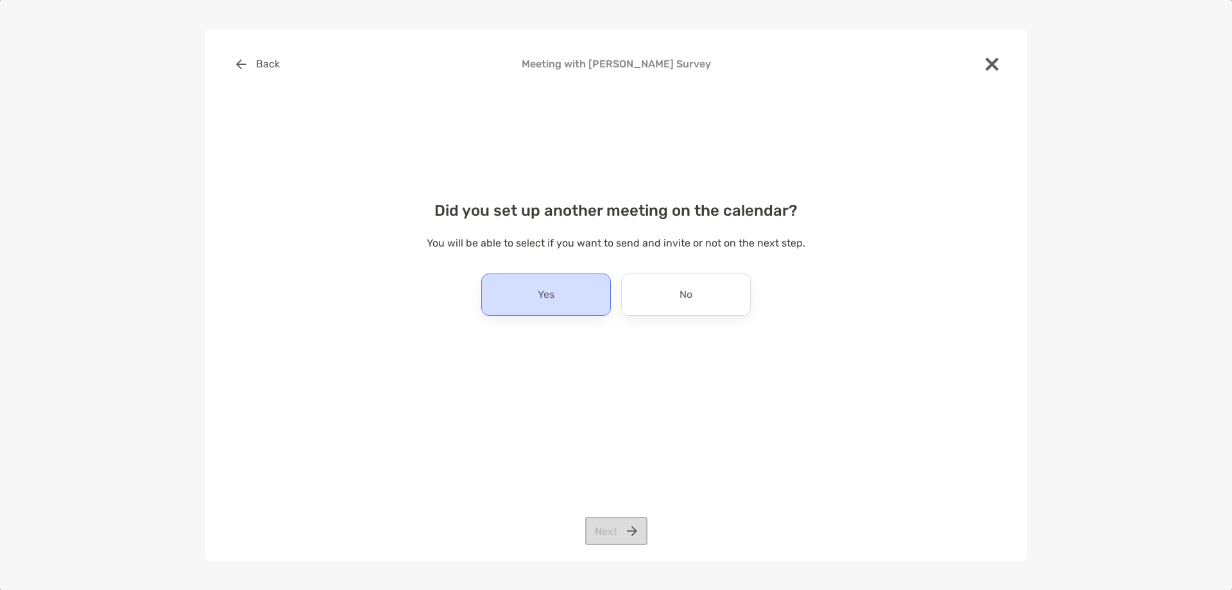
click at [582, 296] on div "Yes" at bounding box center [546, 294] width 130 height 42
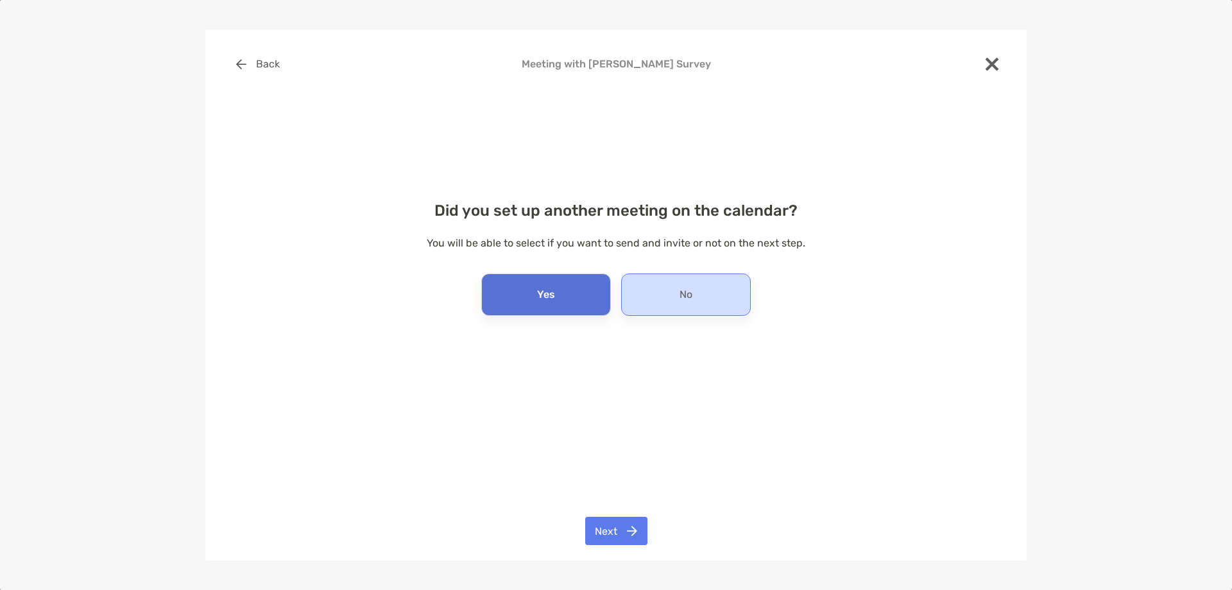
click at [645, 290] on div "No" at bounding box center [686, 294] width 130 height 42
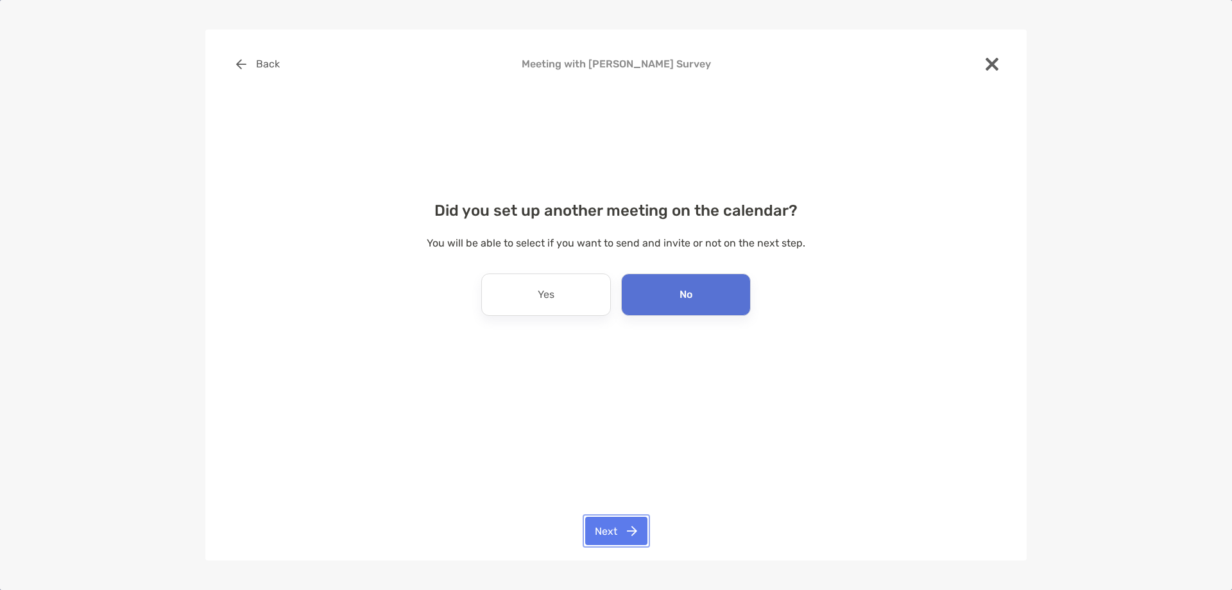
click at [615, 519] on button "Next" at bounding box center [616, 531] width 62 height 28
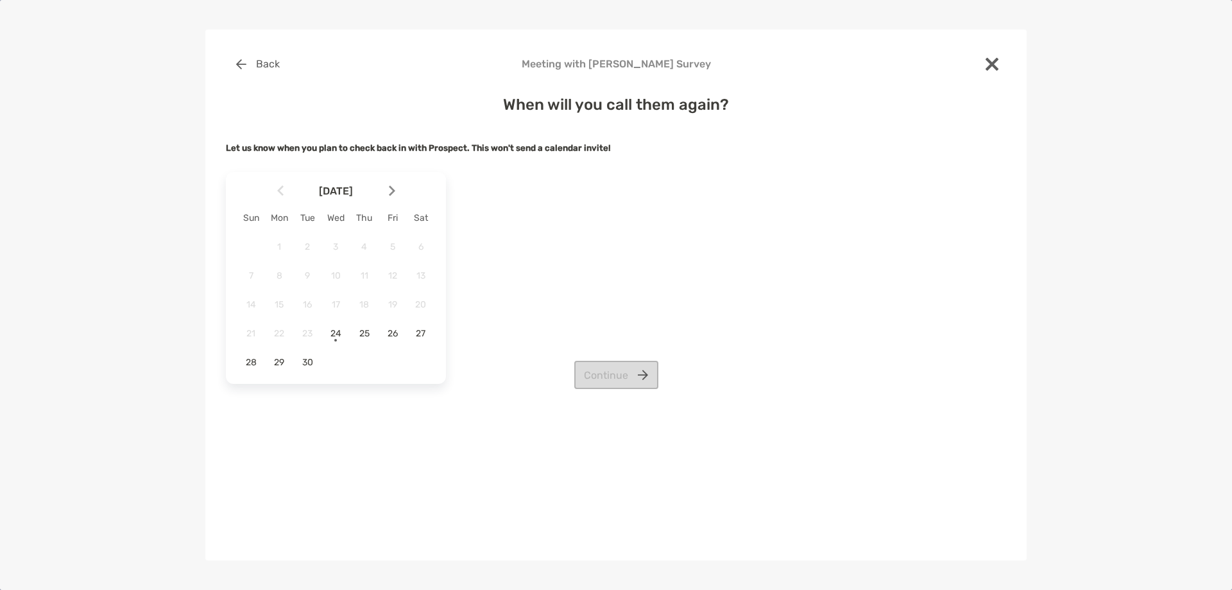
click at [286, 361] on div "Continue" at bounding box center [616, 375] width 780 height 28
click at [285, 361] on div "Continue" at bounding box center [616, 375] width 780 height 28
click at [280, 361] on div "Continue" at bounding box center [616, 375] width 780 height 28
click at [278, 361] on div "Continue" at bounding box center [616, 375] width 780 height 28
click at [281, 361] on div "Continue" at bounding box center [616, 375] width 780 height 28
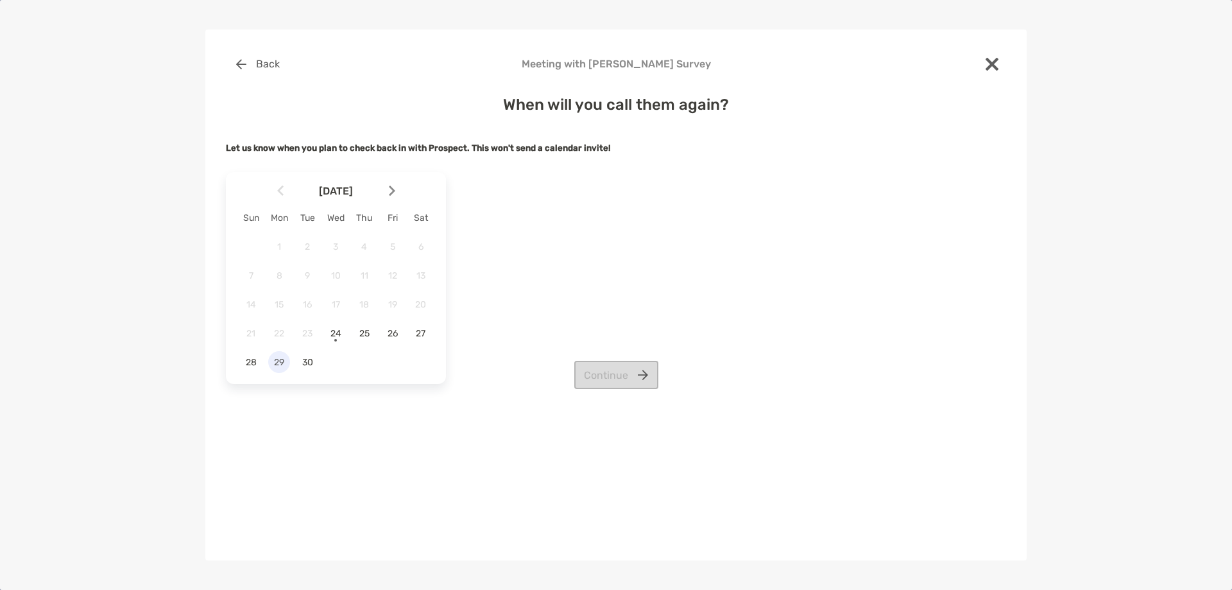
click at [281, 355] on div "29" at bounding box center [279, 362] width 22 height 22
click at [592, 367] on button "Continue" at bounding box center [616, 375] width 84 height 28
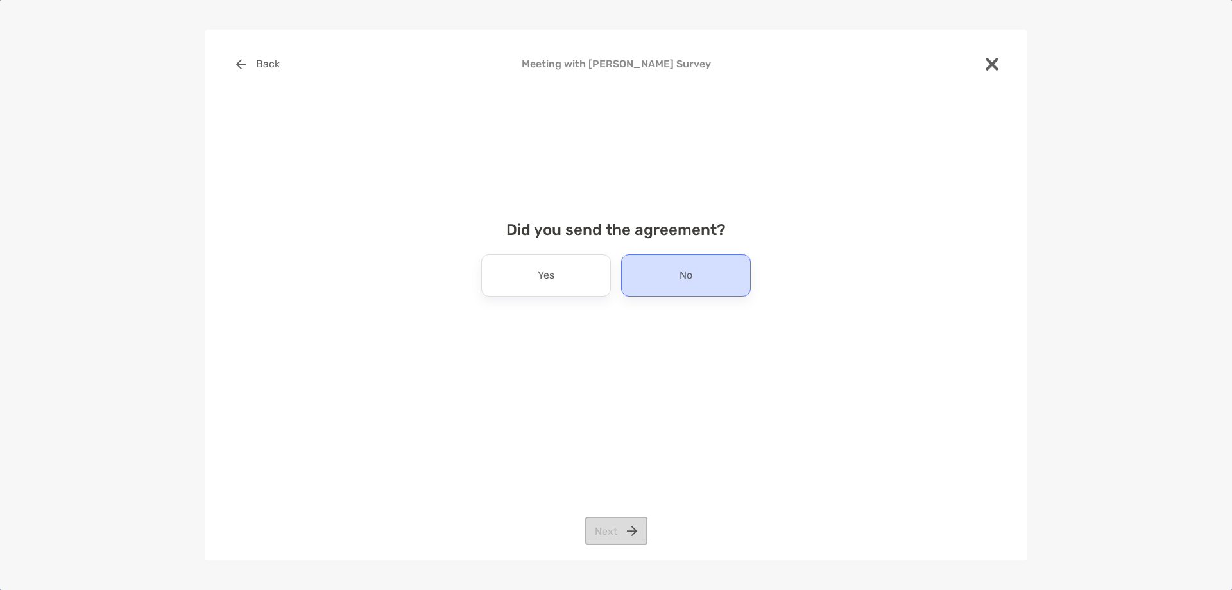
click at [659, 288] on div "No" at bounding box center [686, 275] width 130 height 42
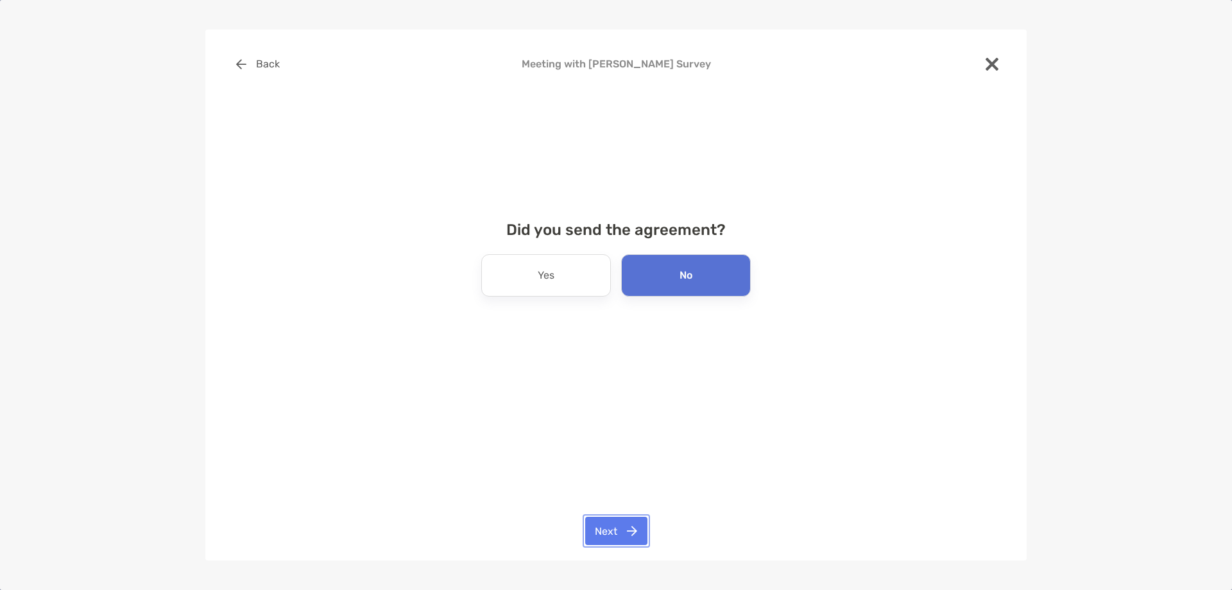
click at [615, 519] on button "Next" at bounding box center [616, 531] width 62 height 28
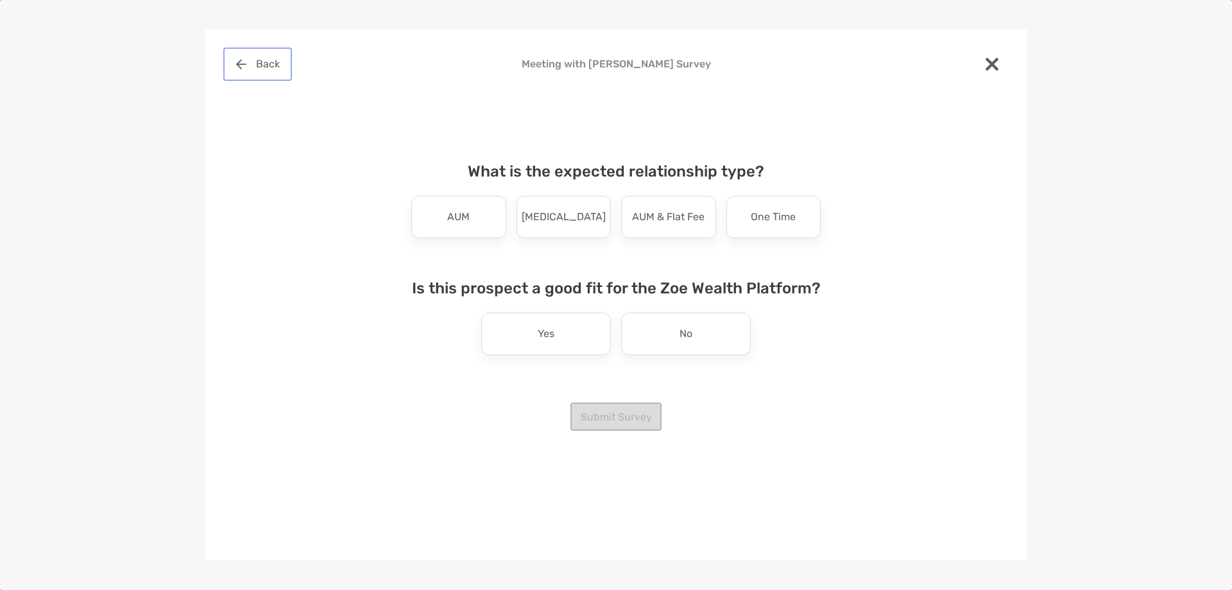
click at [271, 69] on button "Back" at bounding box center [258, 64] width 64 height 28
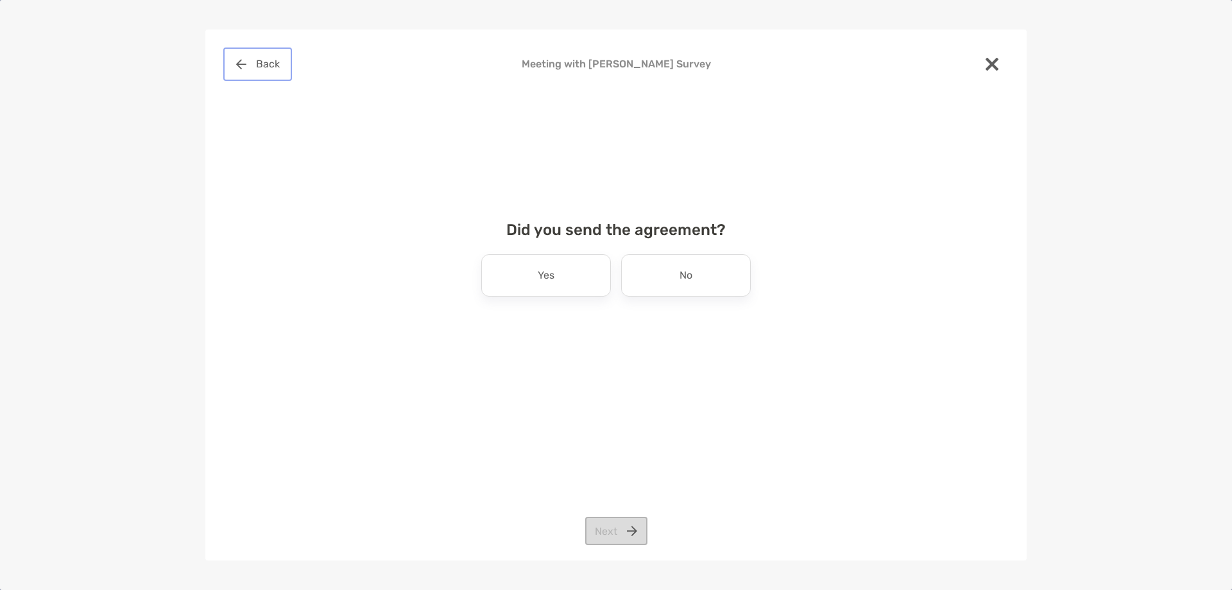
click at [271, 69] on button "Back" at bounding box center [258, 64] width 64 height 28
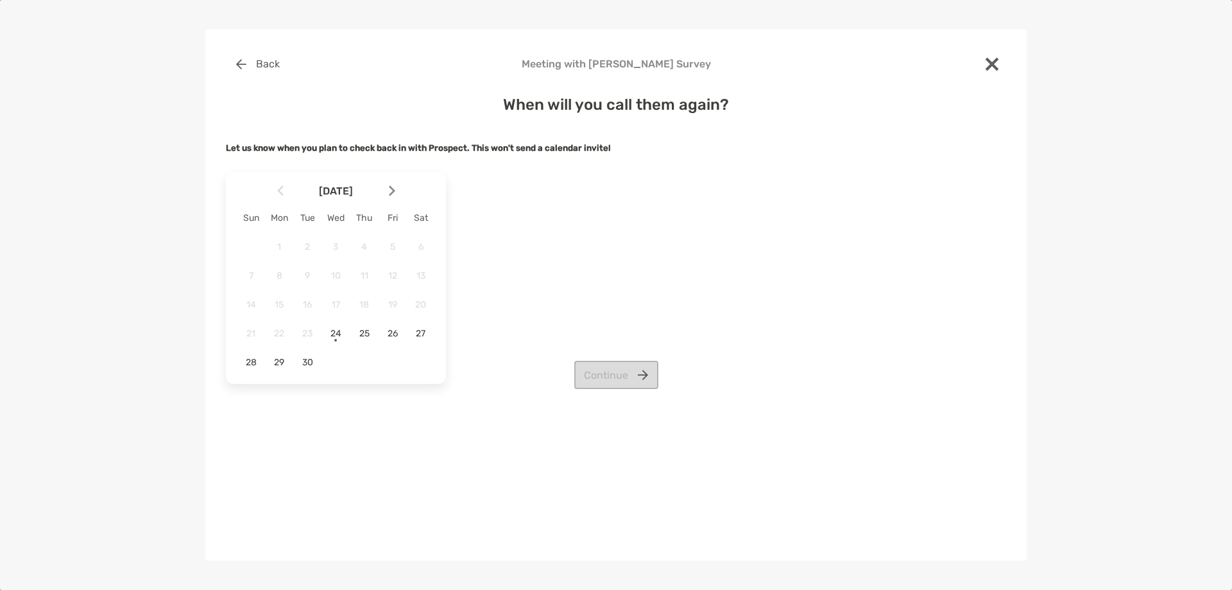
click at [280, 363] on div "Continue" at bounding box center [616, 375] width 780 height 28
click at [282, 358] on span "29" at bounding box center [279, 362] width 22 height 11
click at [633, 377] on button "Continue" at bounding box center [616, 375] width 84 height 28
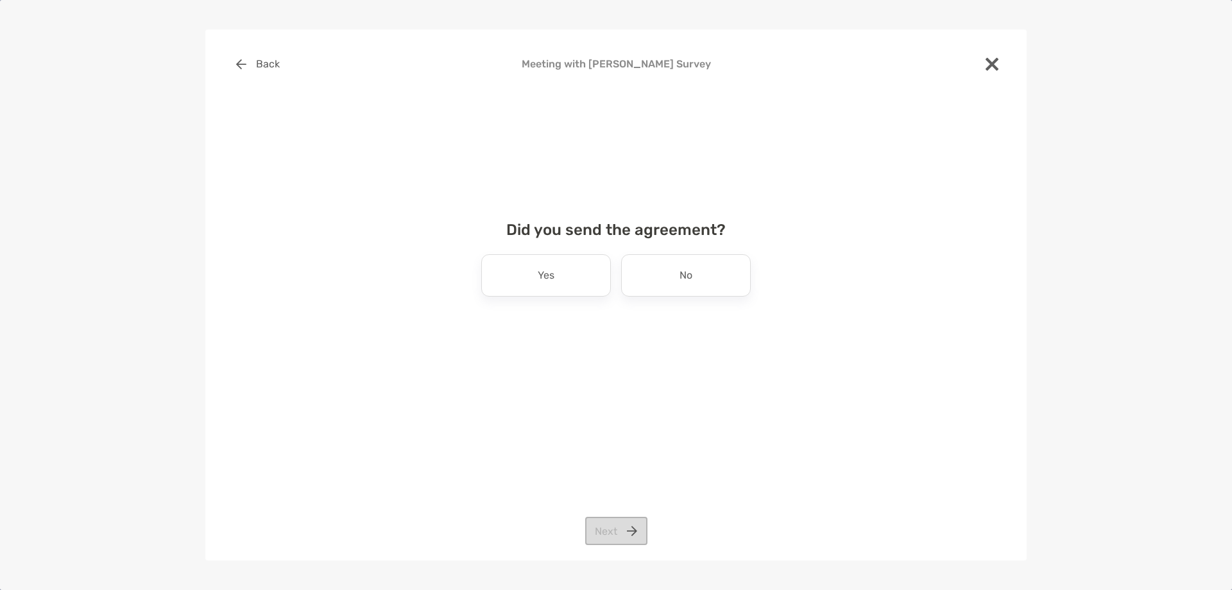
drag, startPoint x: 566, startPoint y: 279, endPoint x: 594, endPoint y: 357, distance: 83.0
click at [594, 357] on div "Back Meeting with [PERSON_NAME] Survey Did you send the agreement? Yes No Next" at bounding box center [616, 256] width 780 height 413
click at [664, 279] on div "No" at bounding box center [686, 275] width 130 height 42
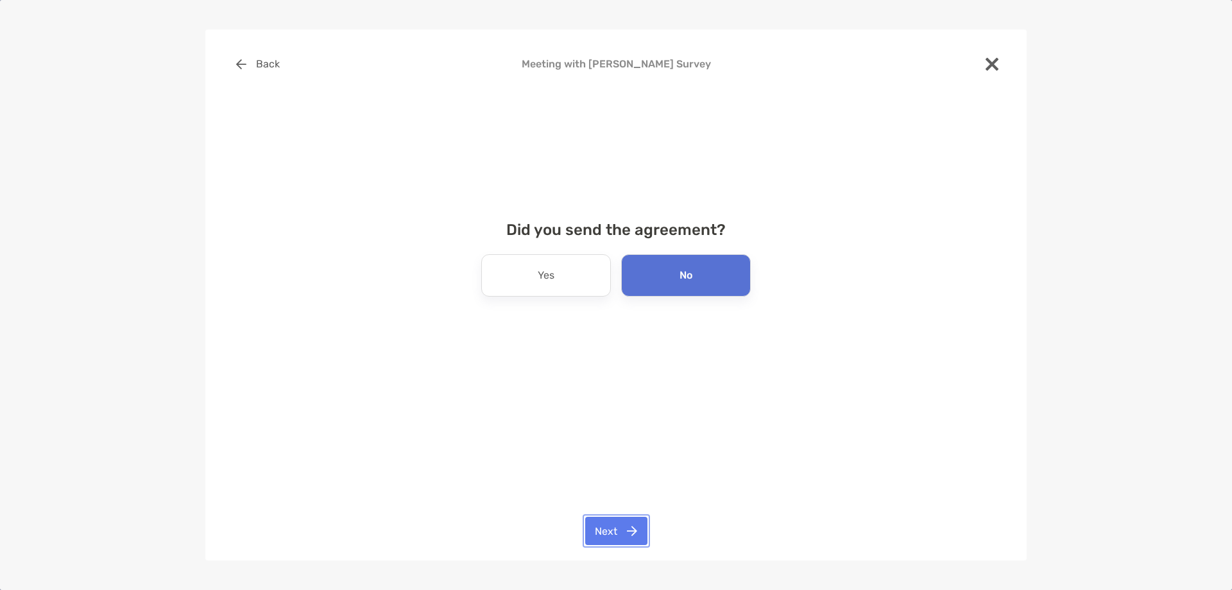
click at [619, 521] on button "Next" at bounding box center [616, 531] width 62 height 28
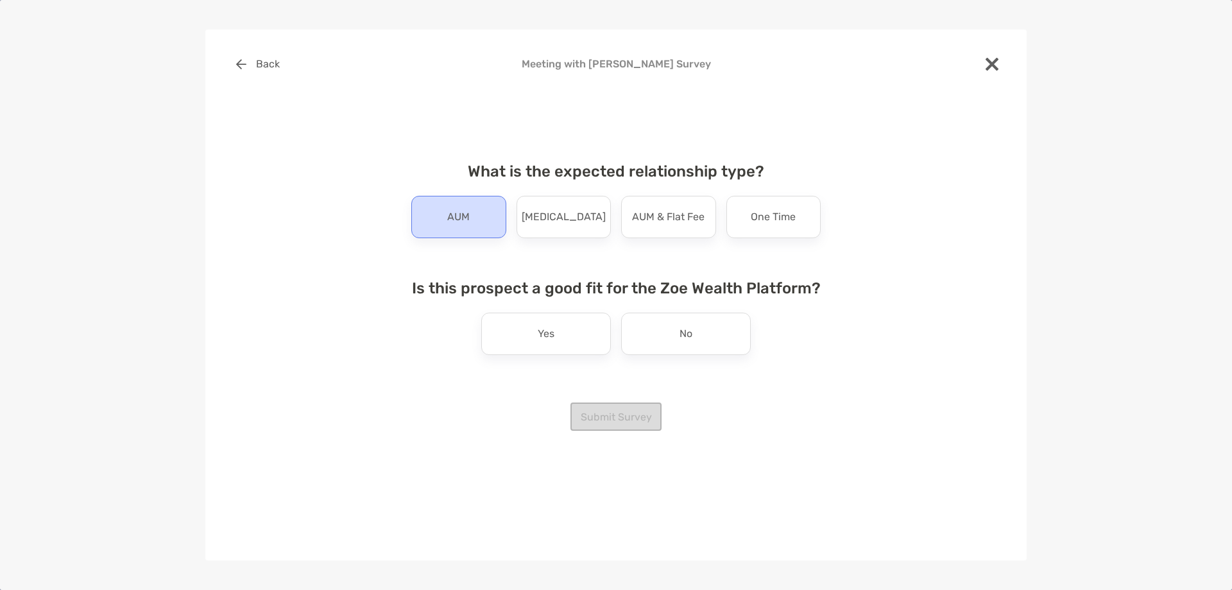
click at [465, 224] on p "AUM" at bounding box center [458, 217] width 22 height 21
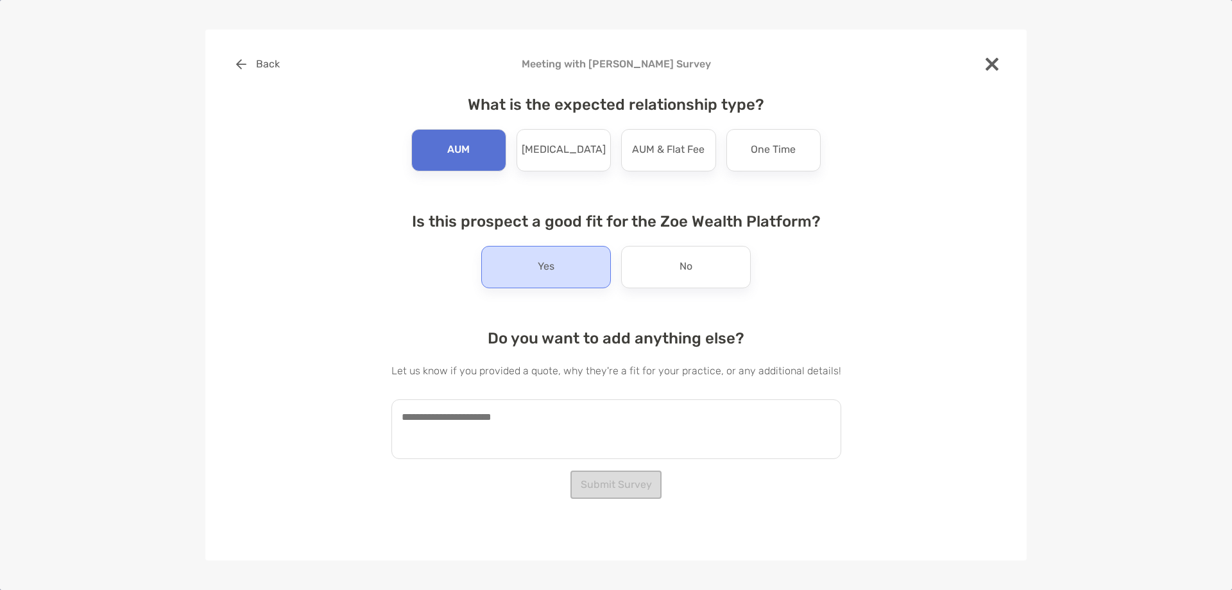
click at [546, 268] on p "Yes" at bounding box center [546, 267] width 17 height 21
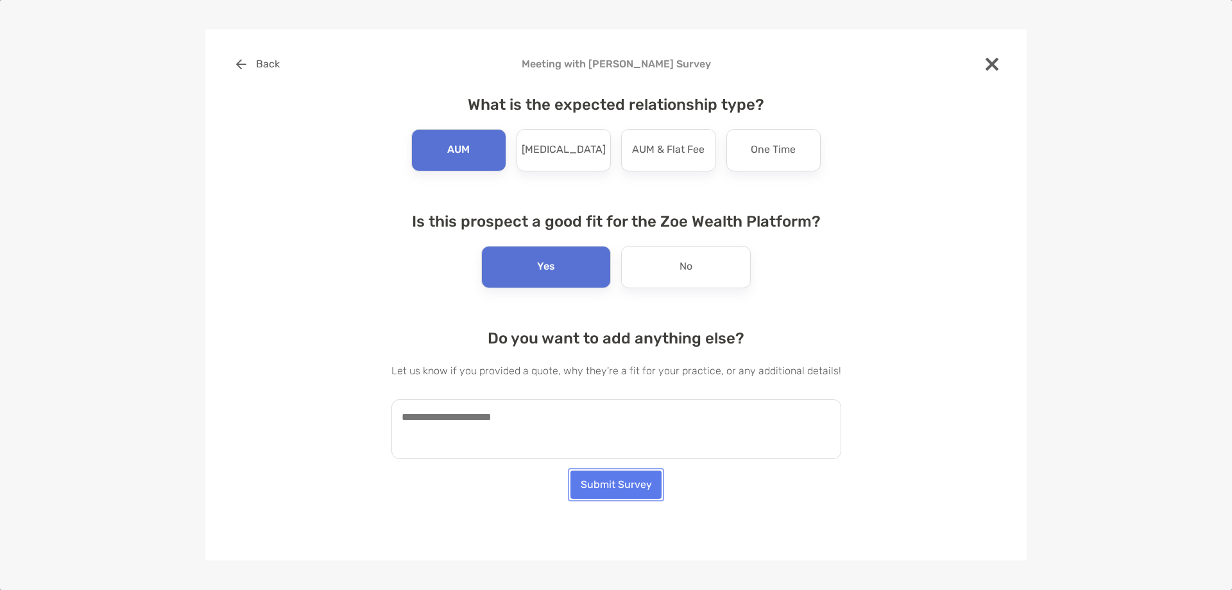
click at [589, 478] on button "Submit Survey" at bounding box center [616, 484] width 91 height 28
